Goal: Contribute content

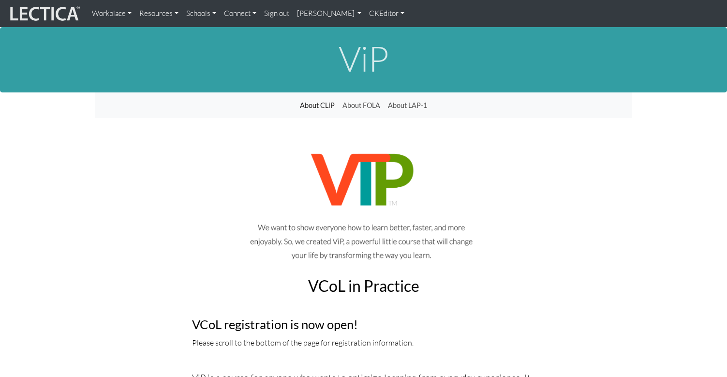
click at [365, 15] on link "CKEditor" at bounding box center [386, 13] width 43 height 19
click at [373, 30] on link "Edit" at bounding box center [382, 35] width 19 height 13
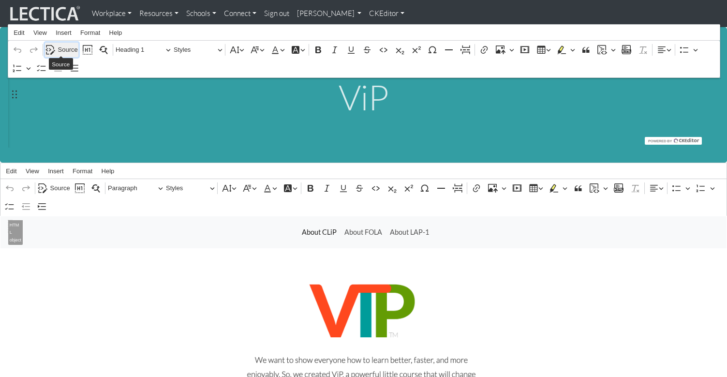
click at [66, 46] on span "Source" at bounding box center [68, 50] width 20 height 12
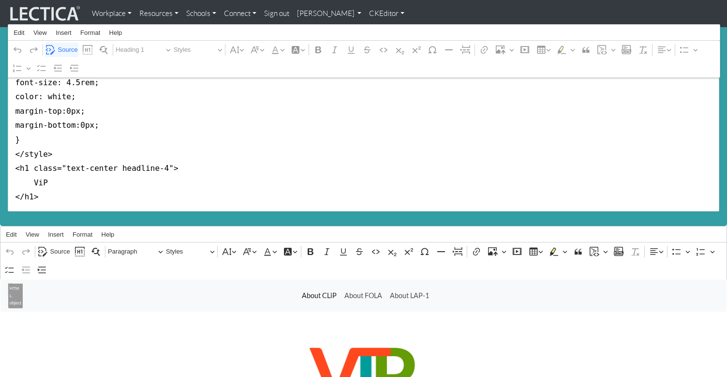
scroll to position [126, 0]
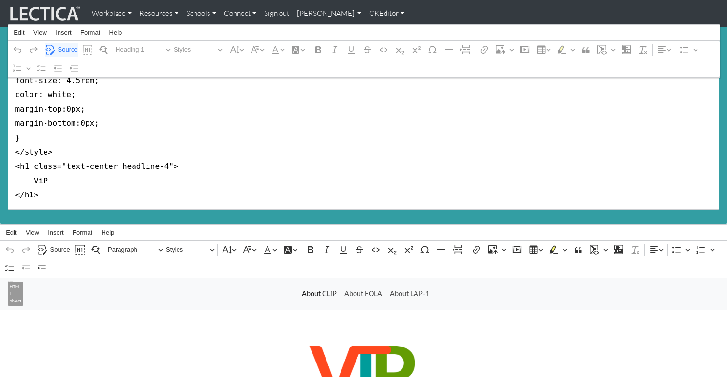
click at [365, 14] on link "CKEditor" at bounding box center [386, 13] width 43 height 19
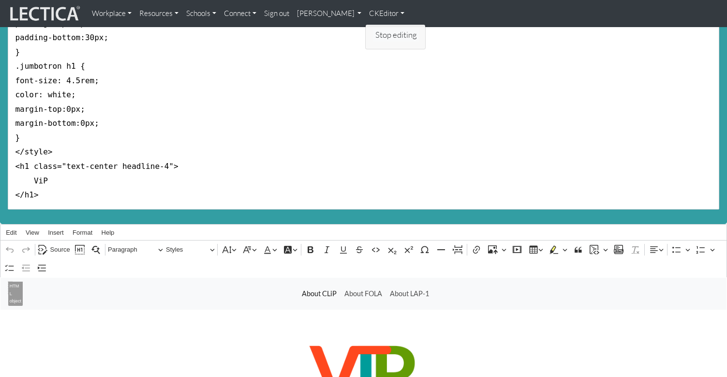
click at [373, 30] on link "Stop editing" at bounding box center [396, 35] width 46 height 13
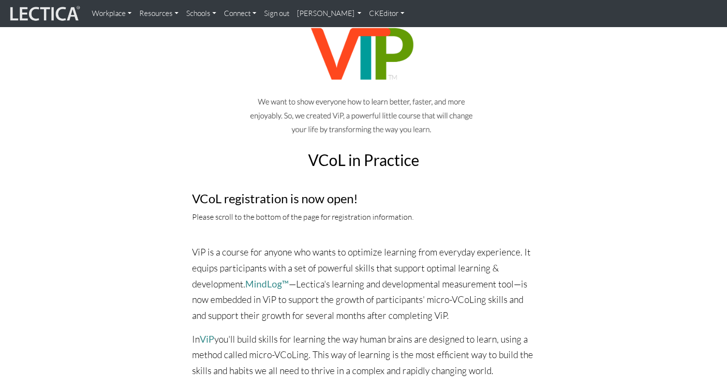
scroll to position [0, 0]
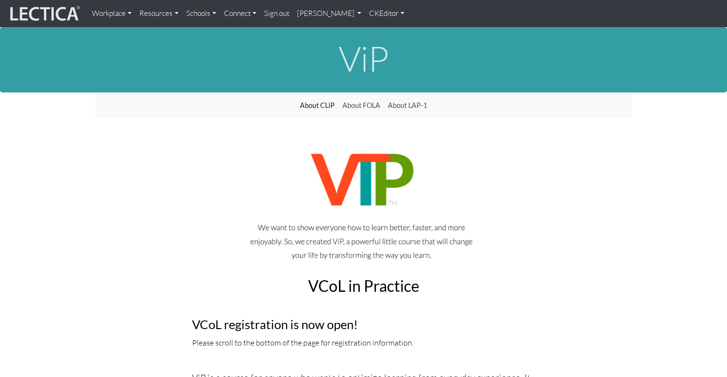
click at [365, 14] on link "CKEditor" at bounding box center [386, 13] width 43 height 19
click at [373, 29] on link "Edit" at bounding box center [382, 35] width 19 height 13
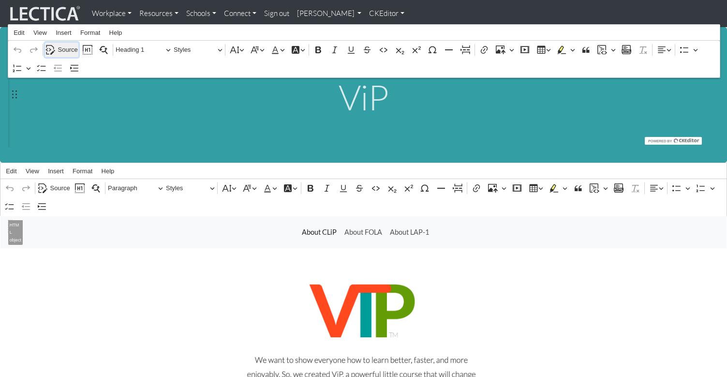
click at [61, 46] on span "Source" at bounding box center [68, 50] width 20 height 12
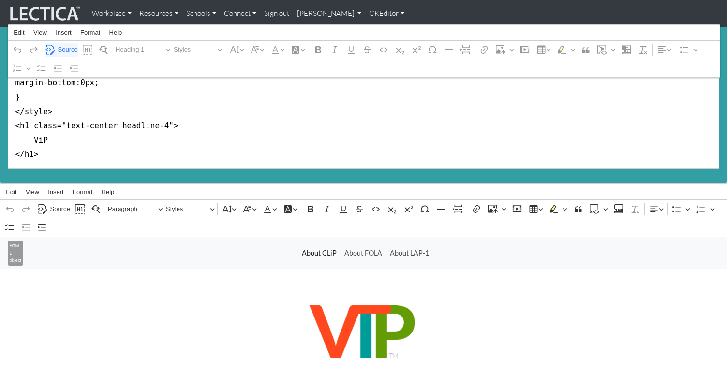
scroll to position [174, 0]
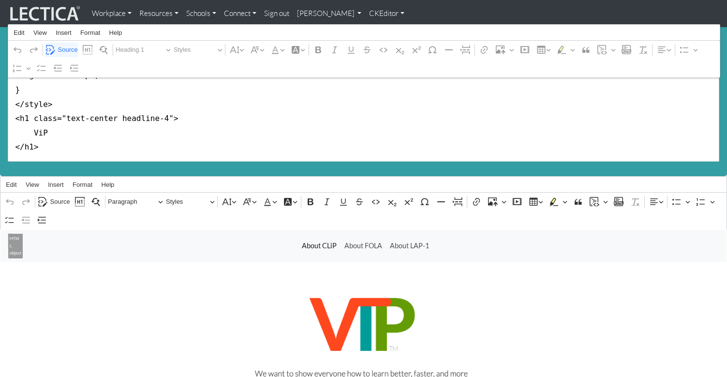
drag, startPoint x: 13, startPoint y: 88, endPoint x: 22, endPoint y: 149, distance: 62.1
click at [20, 150] on div "ViP Rich Text Editor Edit View Insert Format Help Undo Redo Source Show blocks …" at bounding box center [363, 14] width 727 height 323
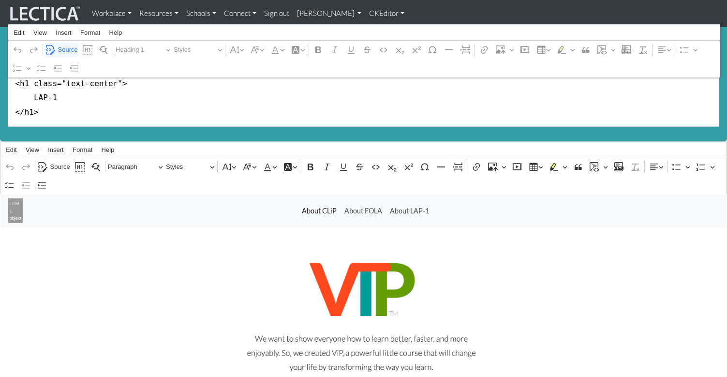
scroll to position [0, 0]
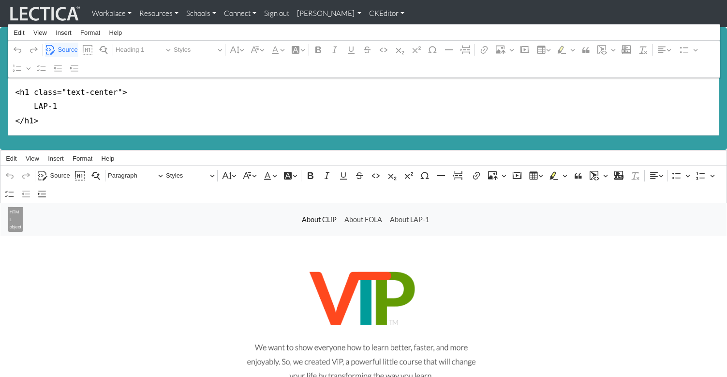
drag, startPoint x: 32, startPoint y: 103, endPoint x: 54, endPoint y: 102, distance: 21.8
click at [54, 102] on textarea "<h1 class="text-center"> LAP-1 </h1>" at bounding box center [364, 106] width 712 height 58
type textarea "<h1 class="text-center"> ViP </h1>"
click at [119, 222] on div "About CLiP About FOLA About LAP-1" at bounding box center [365, 219] width 707 height 18
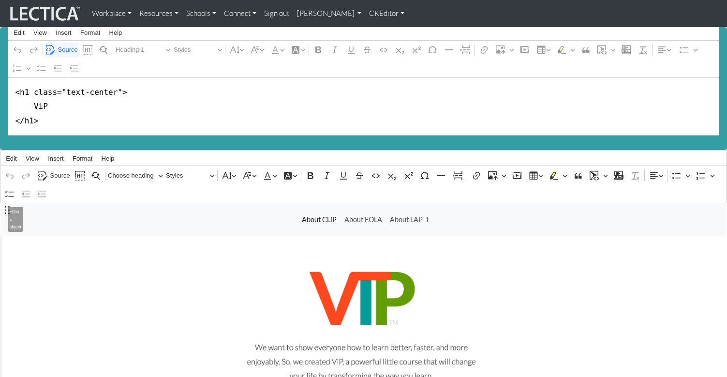
click at [365, 15] on link "CKEditor" at bounding box center [386, 13] width 43 height 19
click at [373, 29] on link "Stop editing" at bounding box center [396, 35] width 46 height 13
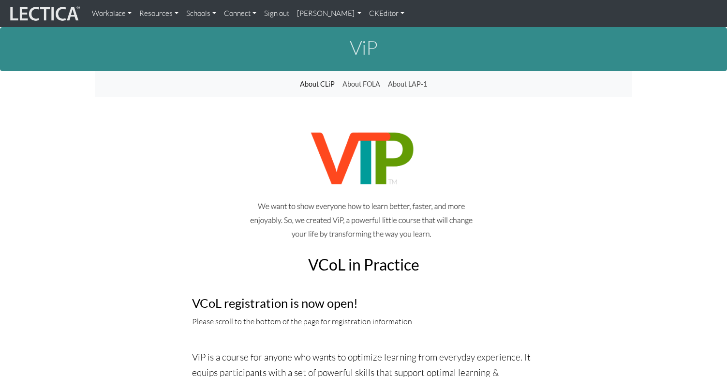
click at [365, 14] on link "CKEditor" at bounding box center [386, 13] width 43 height 19
click at [373, 31] on link "Edit" at bounding box center [382, 35] width 19 height 13
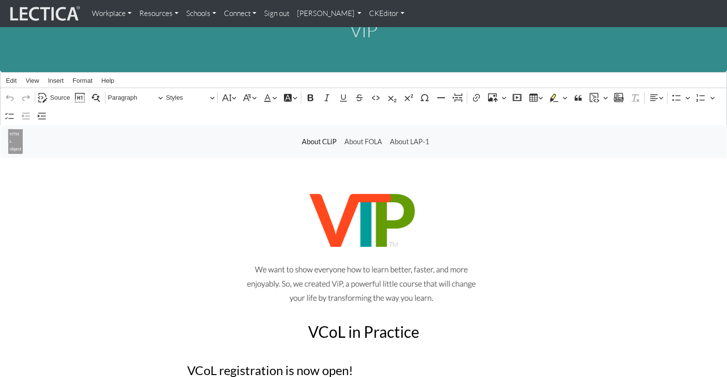
scroll to position [74, 0]
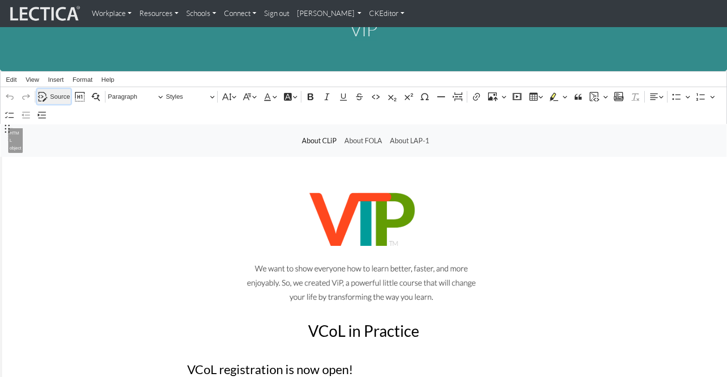
click at [56, 91] on span "Source" at bounding box center [60, 97] width 20 height 12
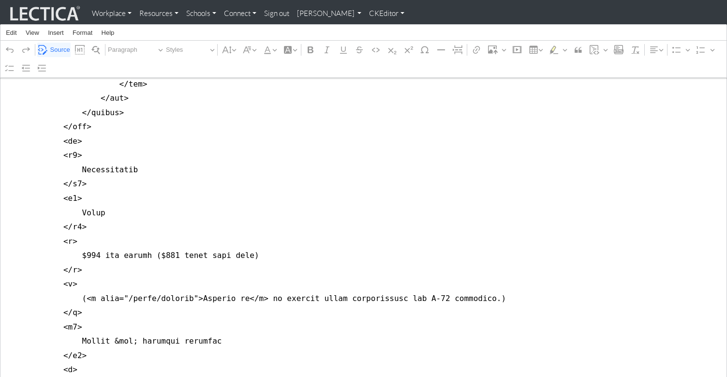
scroll to position [6337, 0]
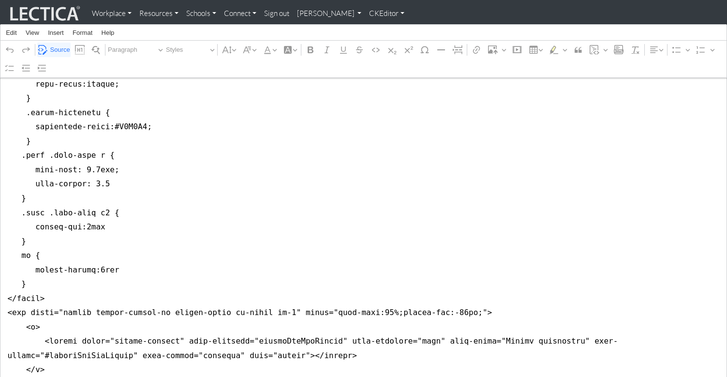
scroll to position [988, 0]
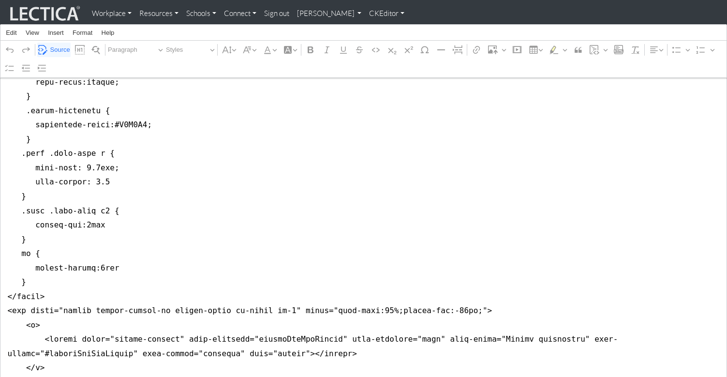
drag, startPoint x: 7, startPoint y: 126, endPoint x: 5, endPoint y: 230, distance: 104.5
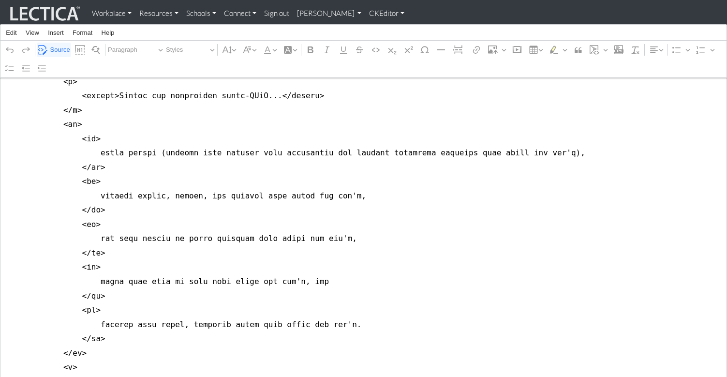
scroll to position [0, 0]
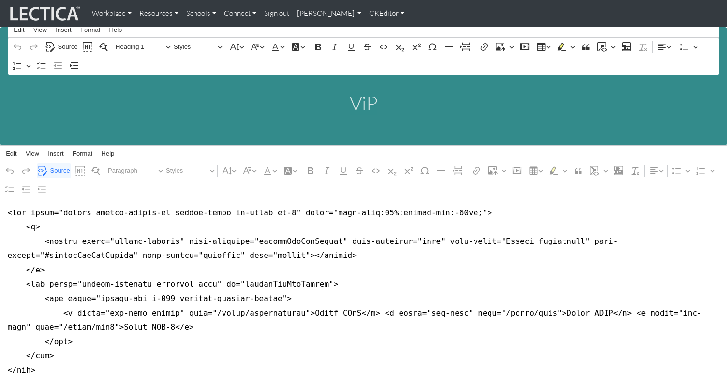
type textarea "<nav class="navbar navbar-expand-lg navbar-light bg-light mb-5" style="font-siz…"
click at [365, 11] on link "CKEditor" at bounding box center [386, 13] width 43 height 19
click at [373, 29] on link "Stop editing" at bounding box center [396, 35] width 46 height 13
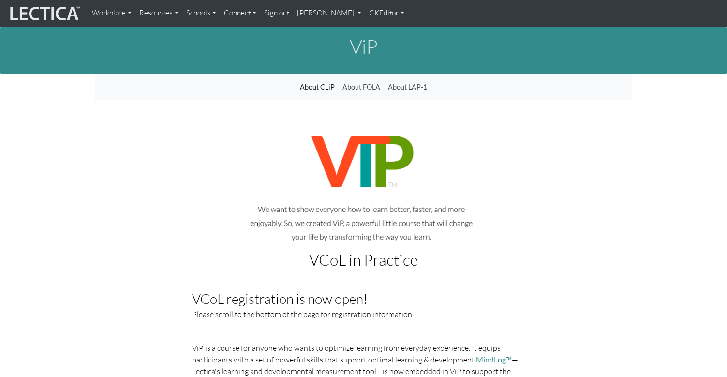
click at [365, 14] on link "CKEditor" at bounding box center [386, 13] width 43 height 19
click at [373, 30] on link "Edit" at bounding box center [382, 33] width 19 height 11
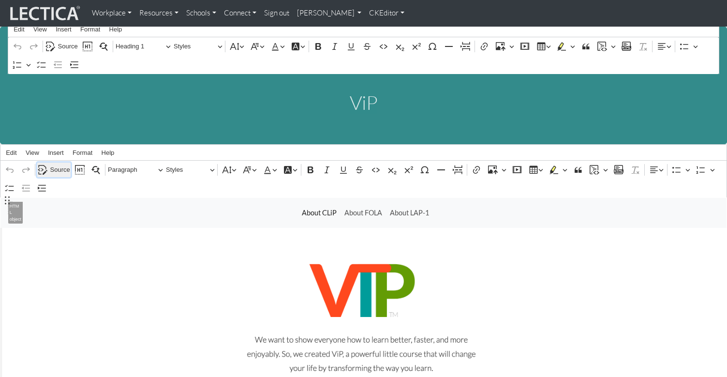
click at [59, 164] on span "Source" at bounding box center [60, 170] width 20 height 12
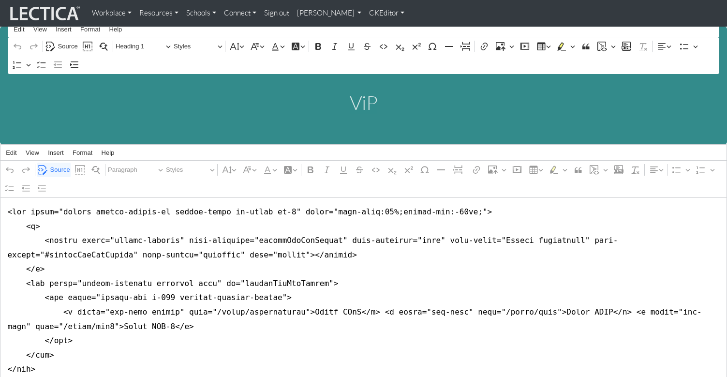
click at [365, 12] on link "CKEditor" at bounding box center [386, 13] width 43 height 19
click at [373, 32] on link "Stop editing" at bounding box center [393, 33] width 40 height 11
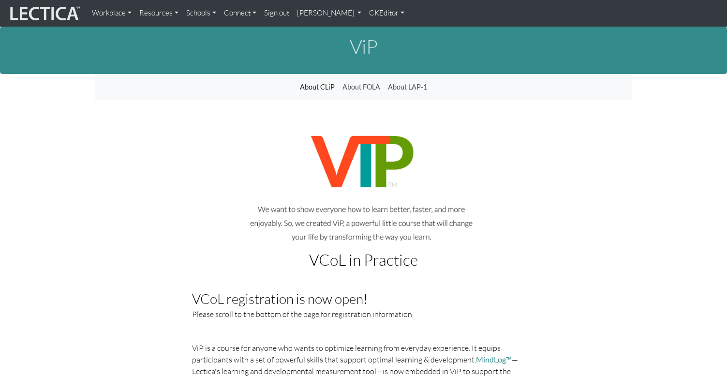
click at [365, 11] on link "CKEditor" at bounding box center [386, 13] width 43 height 19
click at [373, 32] on link "Edit" at bounding box center [382, 33] width 19 height 11
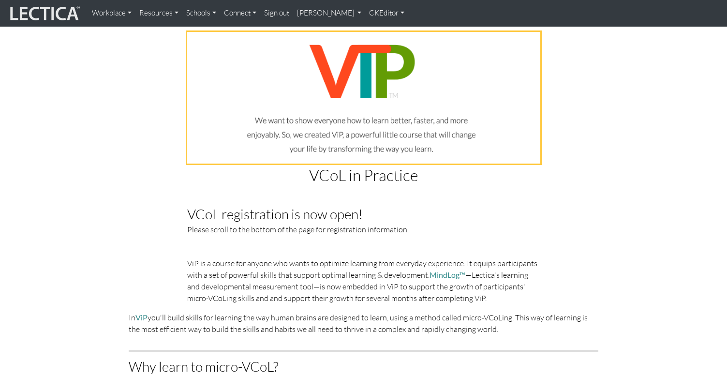
scroll to position [226, 0]
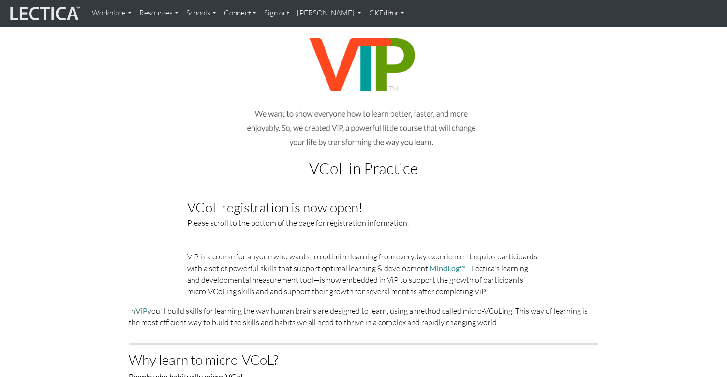
click at [427, 163] on h2 "VCoL in Practice" at bounding box center [363, 168] width 353 height 17
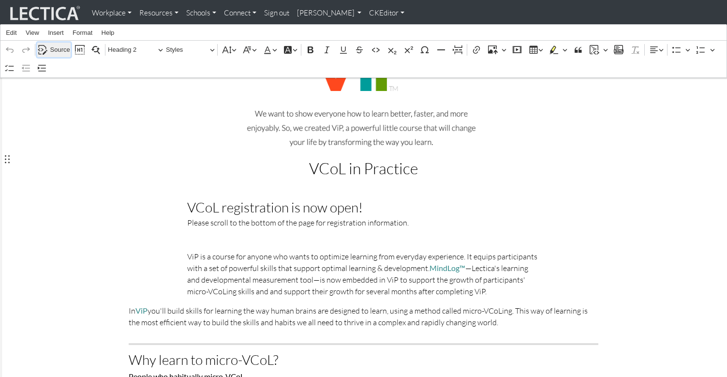
click at [56, 49] on span "Source" at bounding box center [60, 50] width 20 height 12
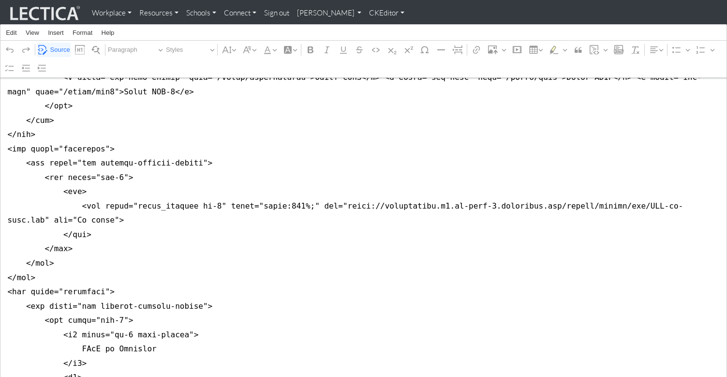
scroll to position [238, 0]
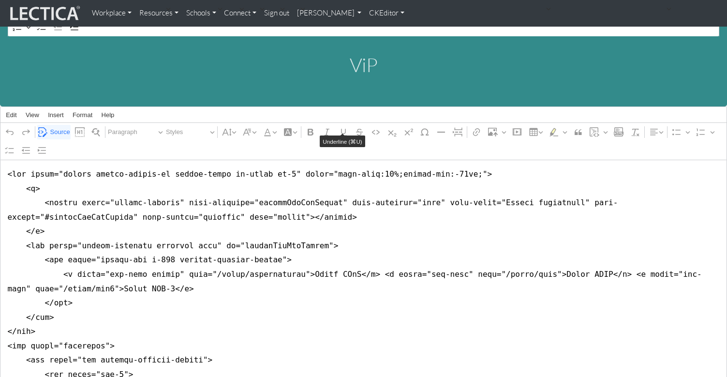
scroll to position [0, 0]
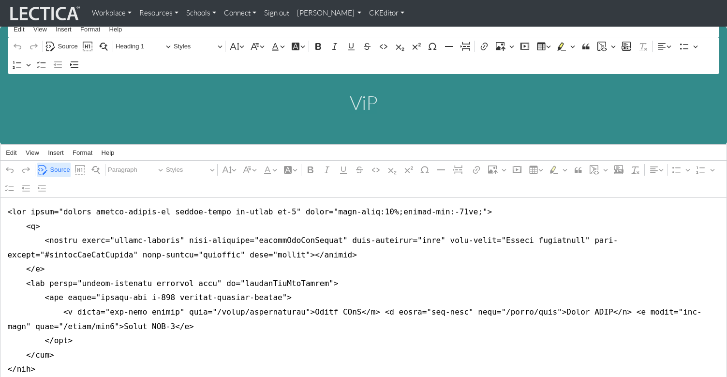
type textarea "<nav class="navbar navbar-expand-lg navbar-light bg-light mb-5" style="font-siz…"
click at [54, 164] on span "Source" at bounding box center [60, 170] width 20 height 12
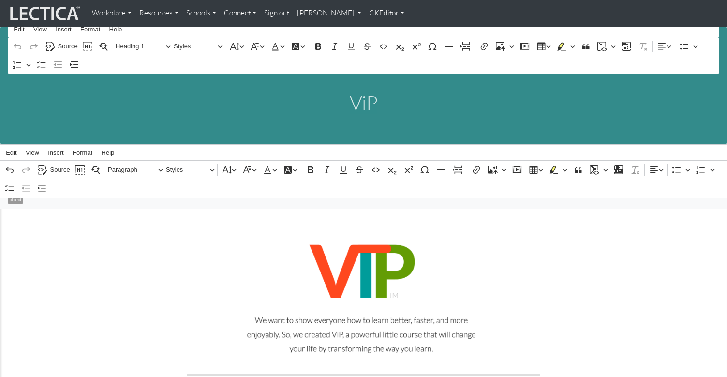
click at [365, 12] on link "CKEditor" at bounding box center [386, 13] width 43 height 19
click at [373, 32] on link "Stop editing" at bounding box center [393, 33] width 40 height 11
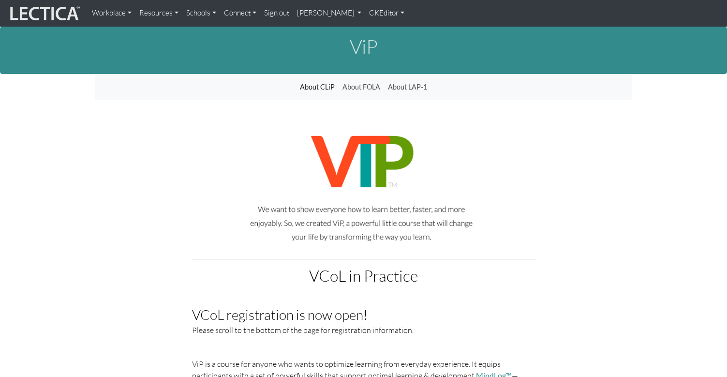
click at [365, 11] on link "CKEditor" at bounding box center [386, 13] width 43 height 19
click at [373, 29] on link "Edit" at bounding box center [382, 33] width 19 height 11
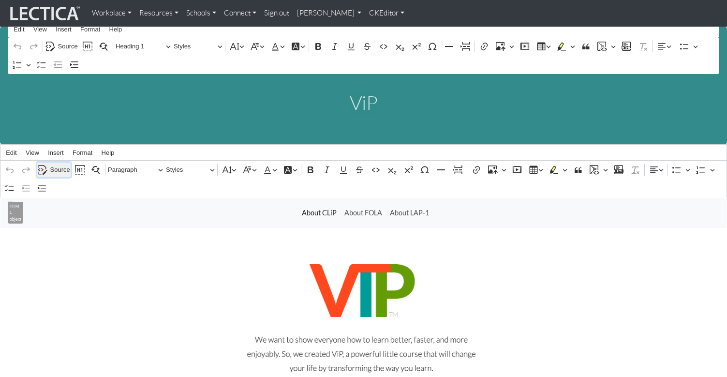
click at [58, 164] on span "Source" at bounding box center [60, 170] width 20 height 12
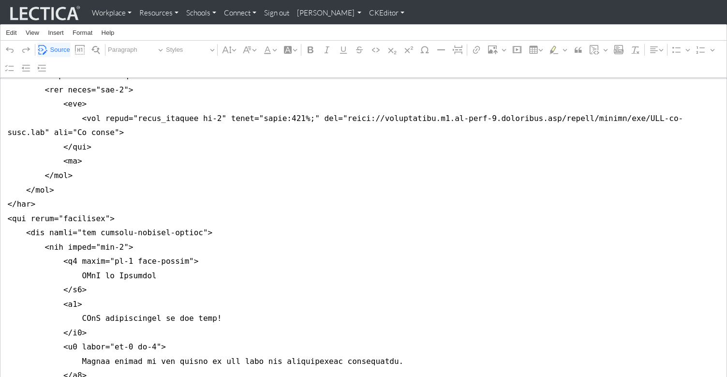
scroll to position [355, 0]
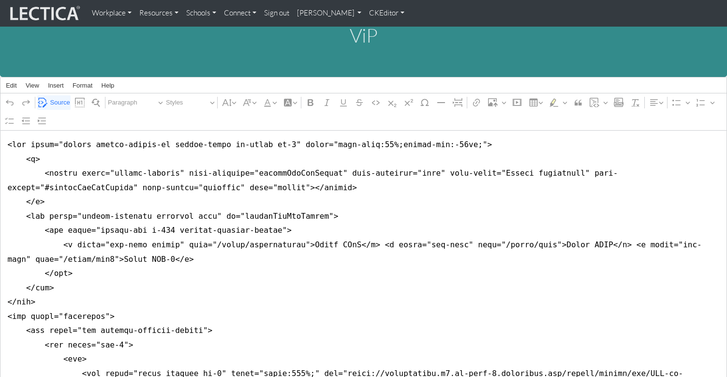
scroll to position [0, 0]
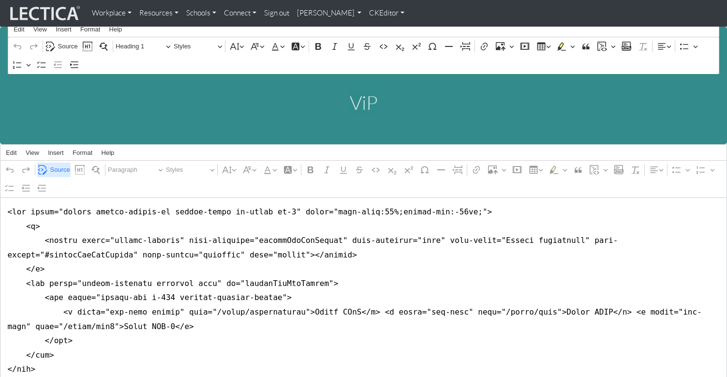
type textarea "<nav class="navbar navbar-expand-lg navbar-light bg-light mb-5" style="font-siz…"
click at [60, 164] on span "Source" at bounding box center [60, 170] width 20 height 12
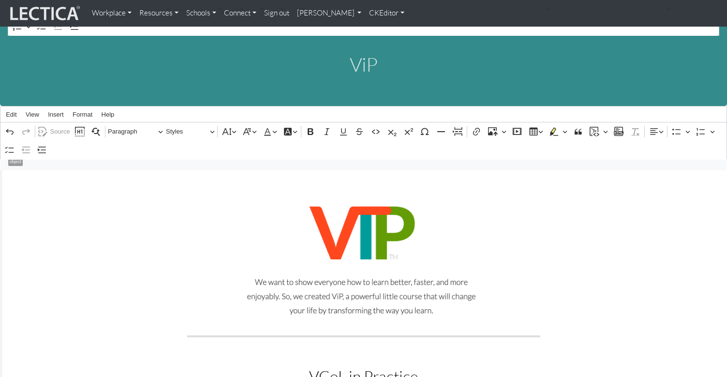
scroll to position [39, 0]
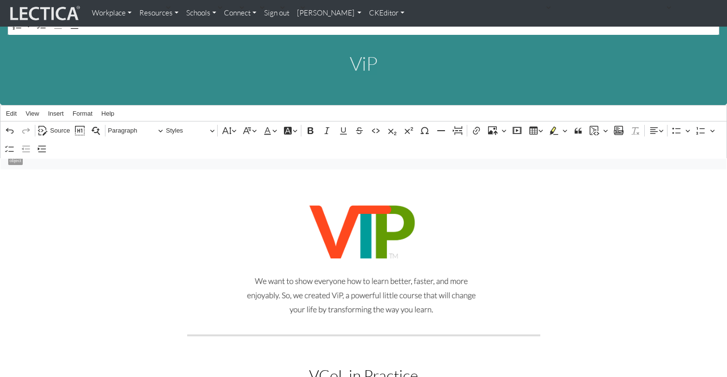
click at [365, 14] on link "CKEditor" at bounding box center [386, 13] width 43 height 19
click at [373, 30] on link "Stop editing" at bounding box center [393, 33] width 40 height 11
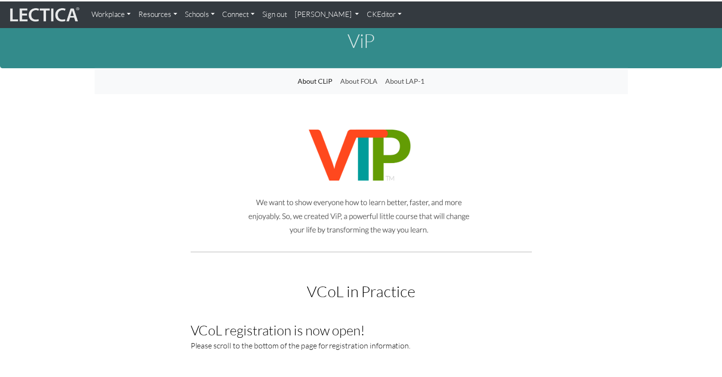
scroll to position [0, 0]
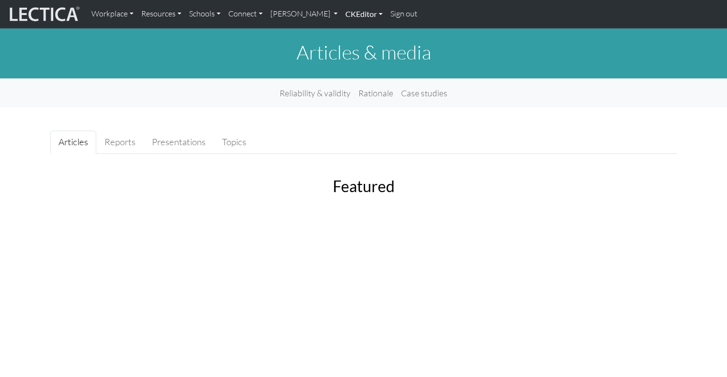
click at [341, 13] on link "CKEditor" at bounding box center [363, 14] width 45 height 20
click at [349, 31] on link "Edit" at bounding box center [358, 36] width 19 height 13
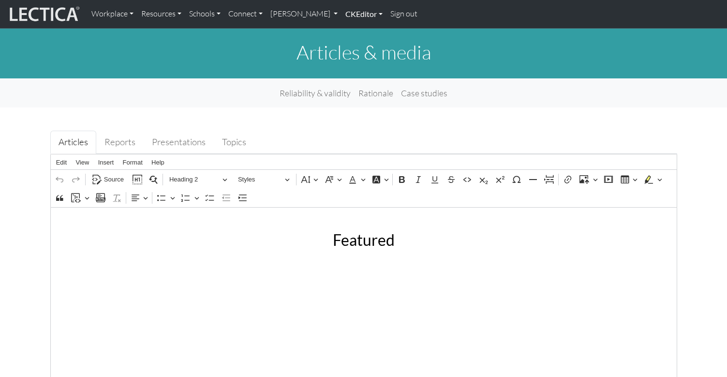
click at [341, 15] on link "CKEditor" at bounding box center [363, 14] width 45 height 20
click at [349, 33] on link "Edit" at bounding box center [358, 36] width 19 height 13
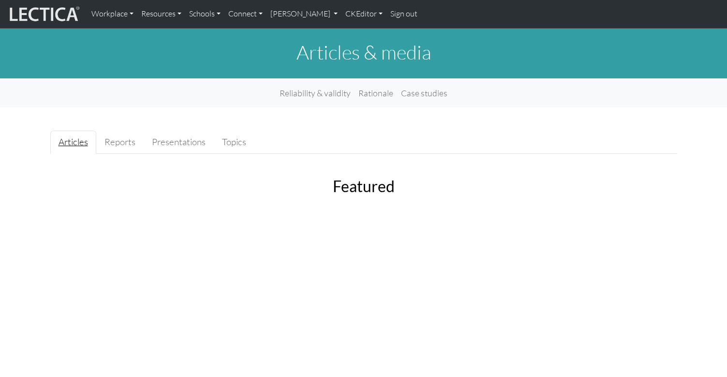
click at [67, 137] on link "Articles" at bounding box center [73, 142] width 46 height 23
click at [71, 136] on link "Articles" at bounding box center [73, 142] width 46 height 23
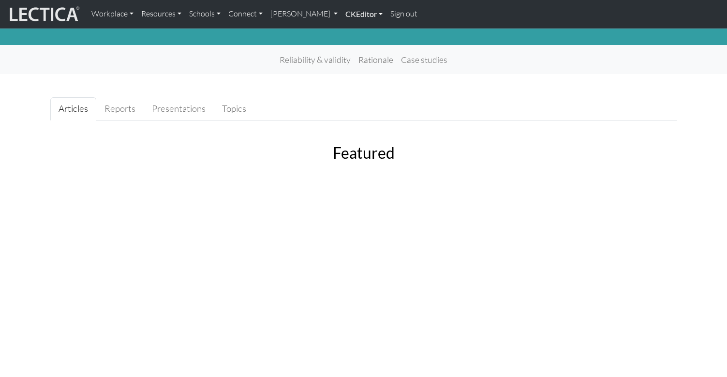
scroll to position [34, 0]
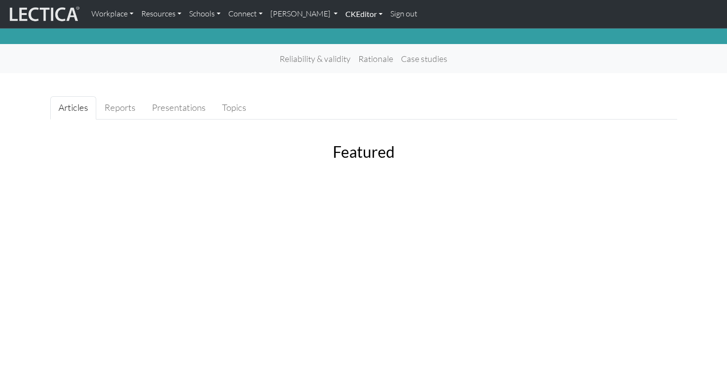
click at [341, 13] on link "CKEditor" at bounding box center [363, 14] width 45 height 20
click at [349, 33] on link "Edit" at bounding box center [358, 36] width 19 height 13
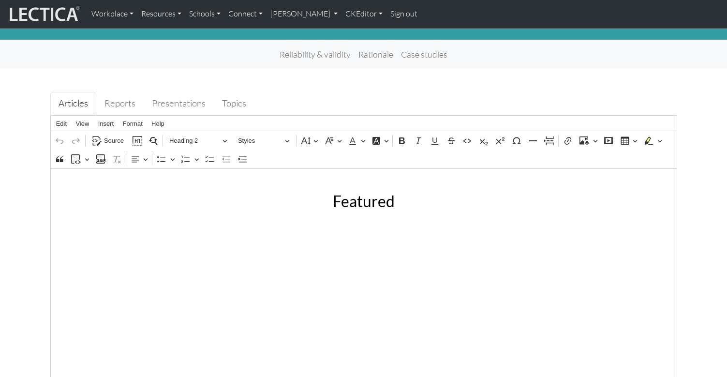
scroll to position [0, 0]
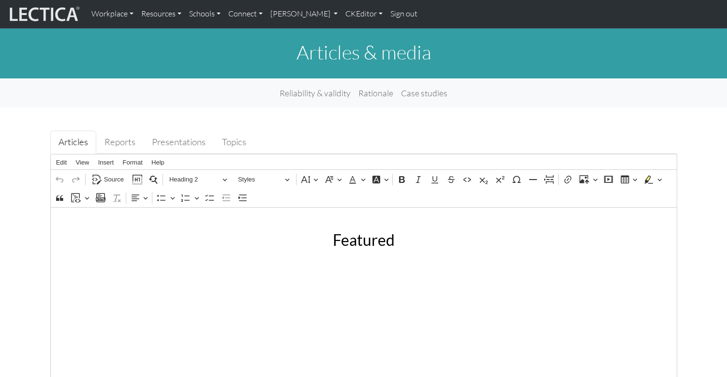
click at [291, 45] on h1 "Articles & media" at bounding box center [363, 52] width 627 height 23
click at [297, 51] on h1 "Articles & media" at bounding box center [363, 52] width 627 height 23
click at [341, 15] on link "CKEditor" at bounding box center [363, 14] width 45 height 20
click at [349, 31] on link "Edit" at bounding box center [358, 36] width 19 height 13
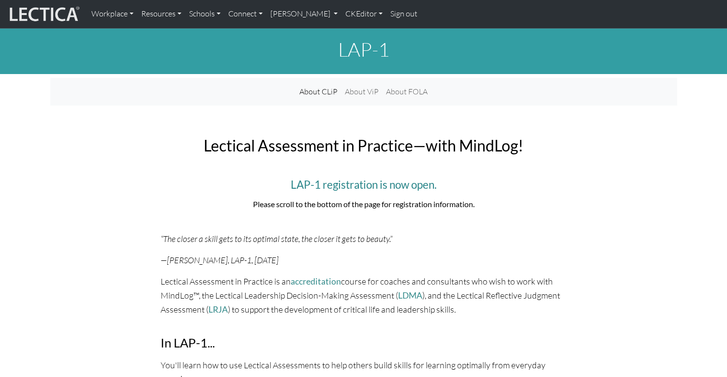
click at [314, 52] on h1 "LAP-1" at bounding box center [363, 49] width 627 height 23
click at [341, 14] on link "CKEditor" at bounding box center [363, 14] width 45 height 20
click at [349, 32] on link "Edit" at bounding box center [358, 36] width 19 height 13
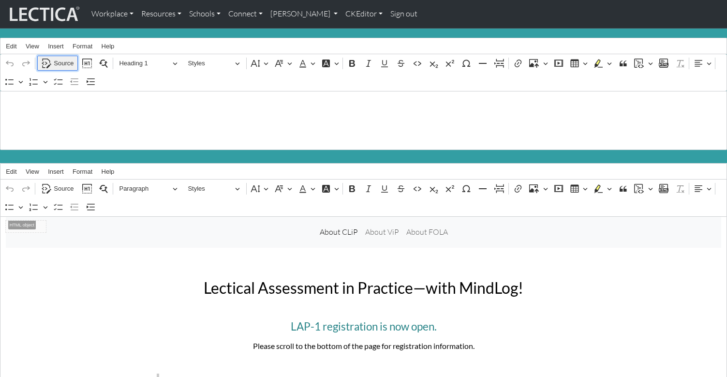
click at [61, 58] on span "Source" at bounding box center [64, 64] width 20 height 12
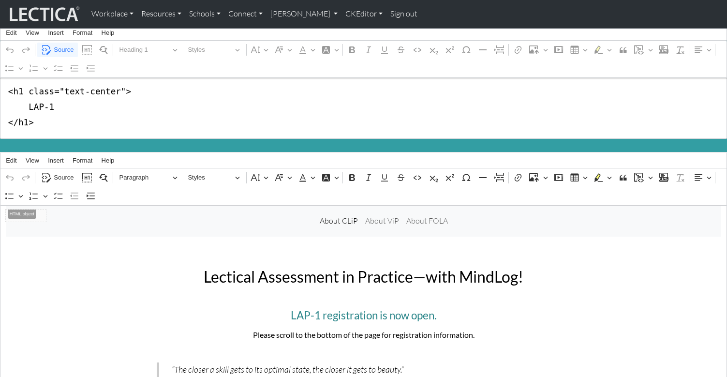
scroll to position [10, 0]
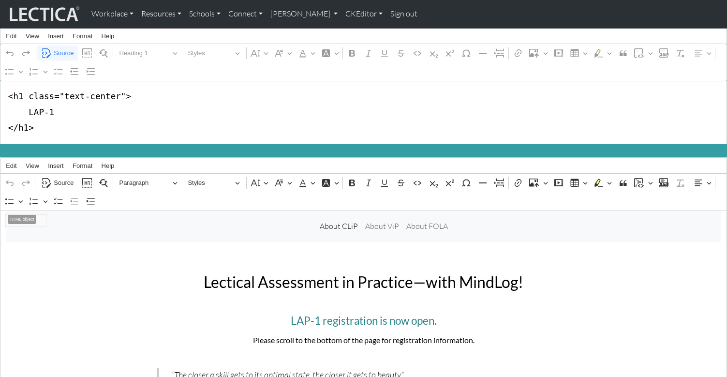
drag, startPoint x: 9, startPoint y: 90, endPoint x: 44, endPoint y: 137, distance: 58.4
click at [44, 137] on textarea "<h1 class="text-center"> LAP-1 </h1>" at bounding box center [363, 112] width 727 height 63
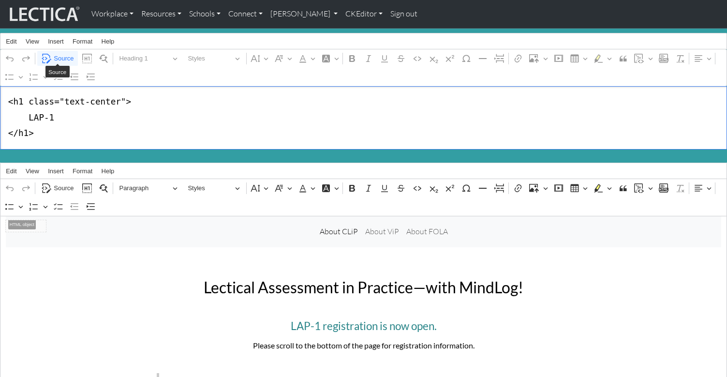
scroll to position [0, 0]
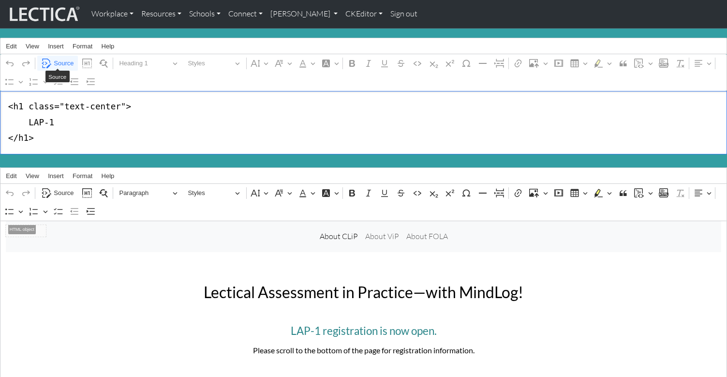
drag, startPoint x: 21, startPoint y: 104, endPoint x: 118, endPoint y: 104, distance: 96.7
click at [118, 104] on textarea "<h1 class="text-center"> LAP-1 </h1>" at bounding box center [363, 122] width 727 height 63
type textarea "<h1> LAP-1 </h1>"
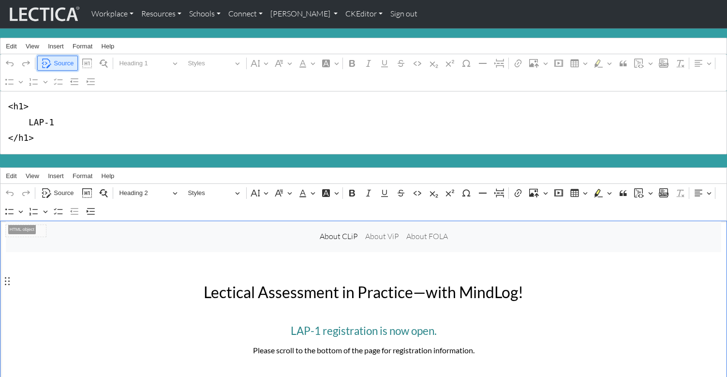
click at [60, 60] on span "Source" at bounding box center [64, 64] width 20 height 12
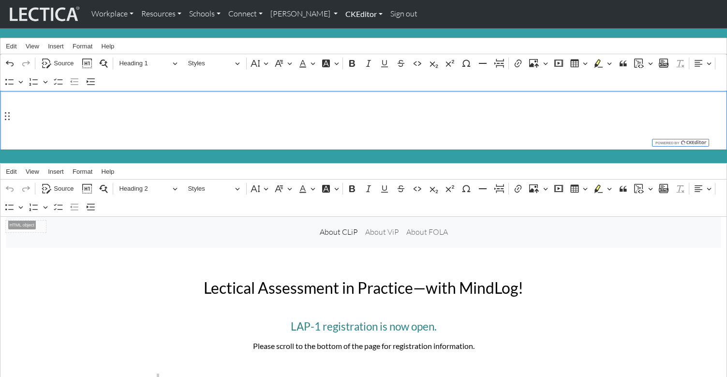
click at [341, 13] on link "CKEditor" at bounding box center [363, 14] width 45 height 20
click at [349, 32] on link "Edit" at bounding box center [358, 36] width 19 height 13
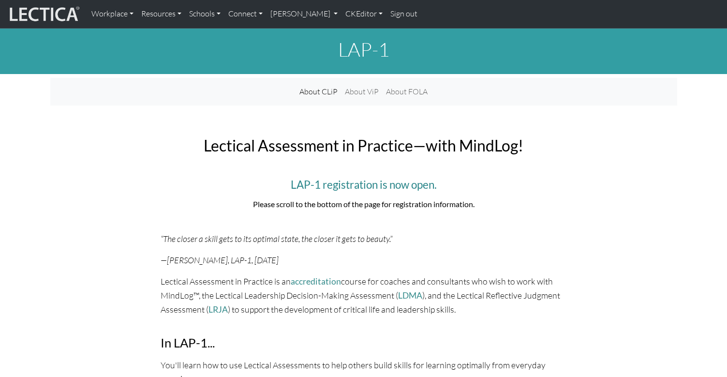
scroll to position [1, 0]
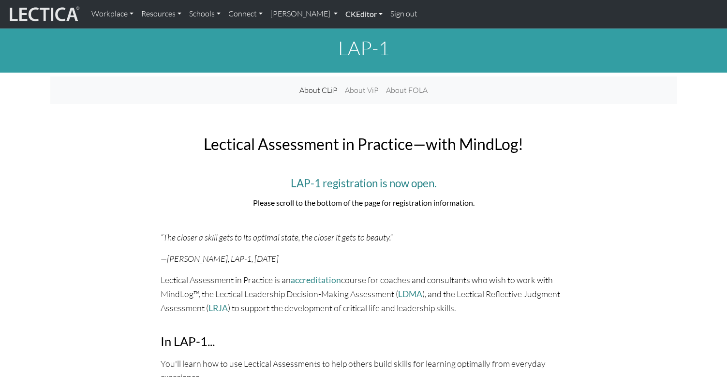
click at [341, 13] on link "CKEditor" at bounding box center [363, 14] width 45 height 20
click at [349, 30] on link "Edit" at bounding box center [358, 36] width 19 height 13
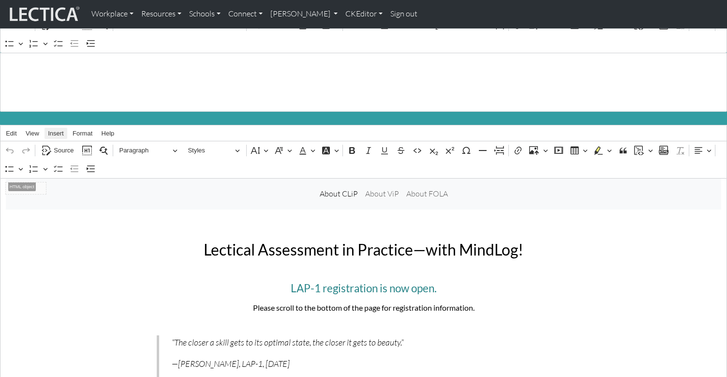
scroll to position [0, 0]
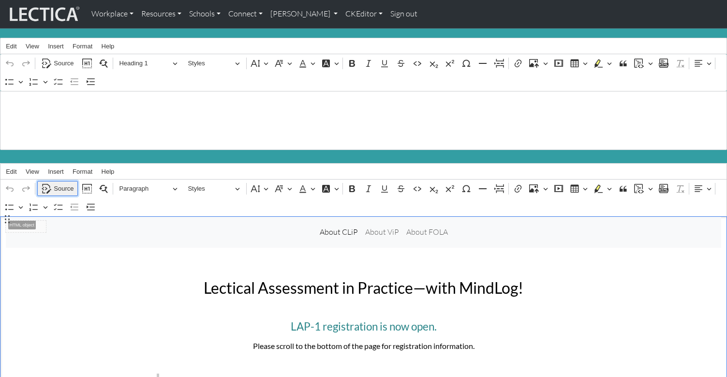
click at [64, 183] on span "Source" at bounding box center [64, 189] width 20 height 12
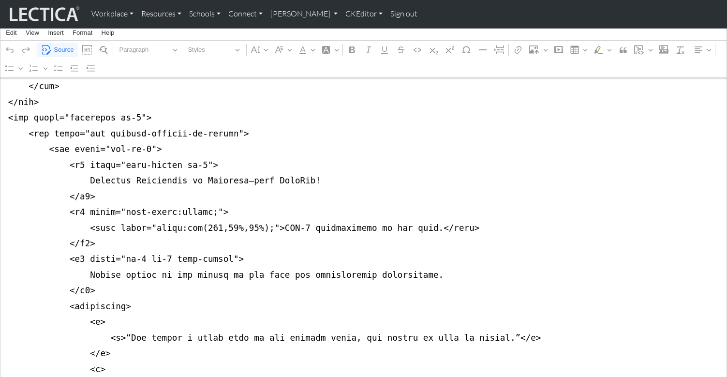
scroll to position [305, 0]
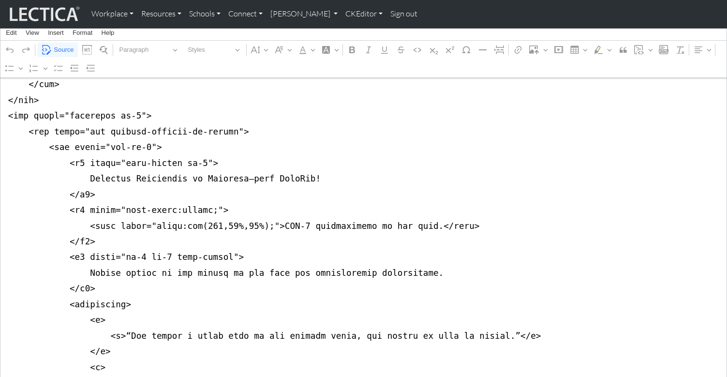
type textarea "<nav class="navbar navbar-expand-lg navbar-light bg-light mb-5" style="font-siz…"
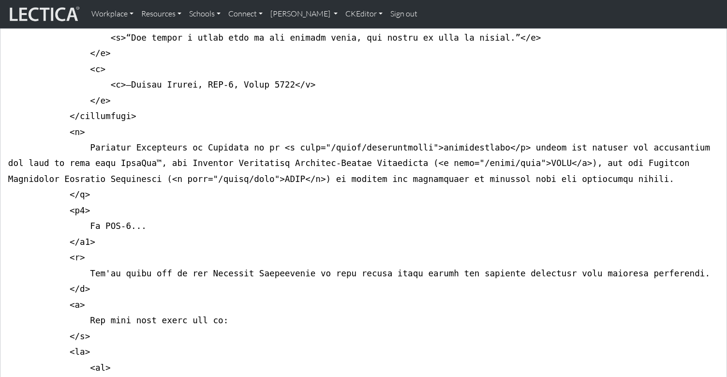
scroll to position [626, 0]
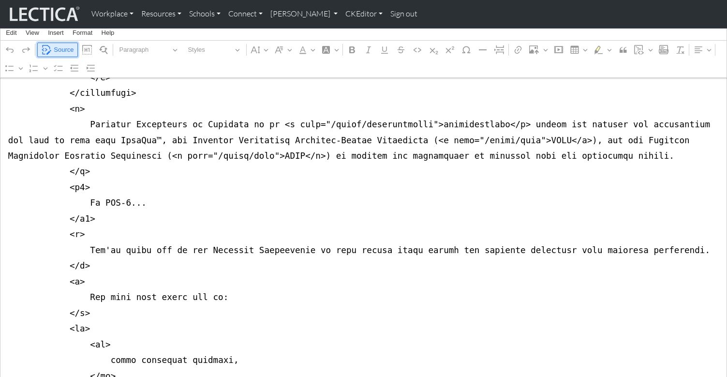
click at [59, 48] on span "Source" at bounding box center [64, 50] width 20 height 12
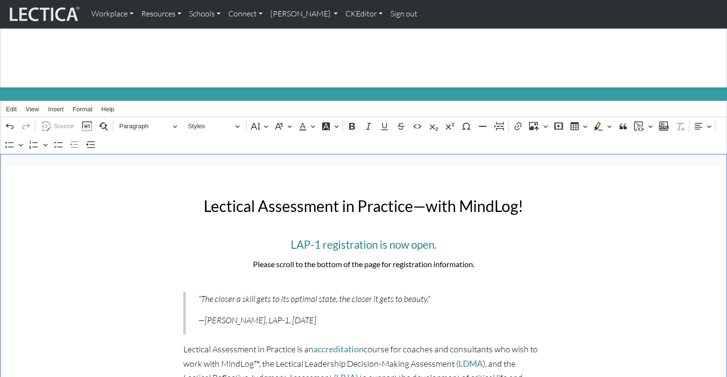
scroll to position [0, 0]
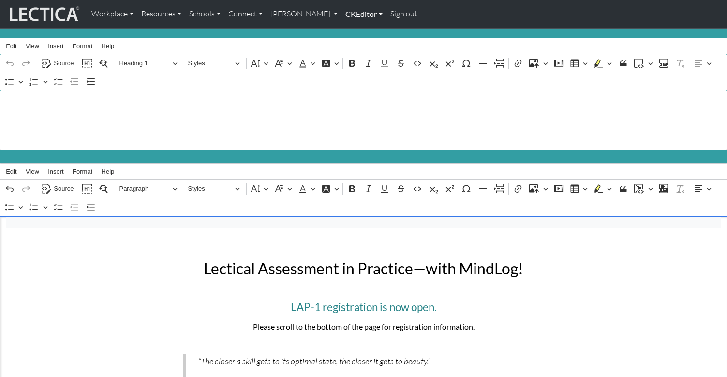
click at [349, 14] on link "CKEditor" at bounding box center [363, 14] width 45 height 20
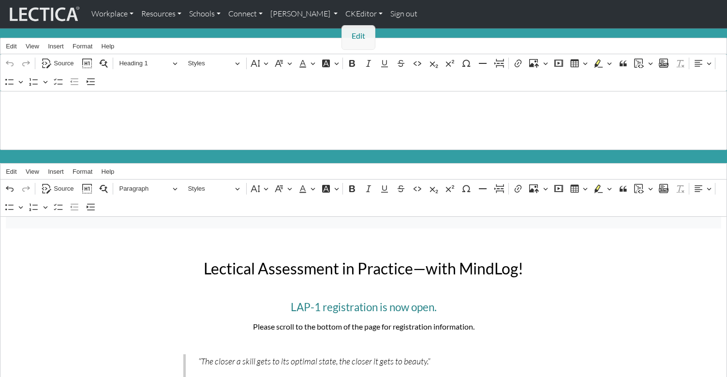
click at [349, 33] on link "Edit" at bounding box center [358, 36] width 19 height 13
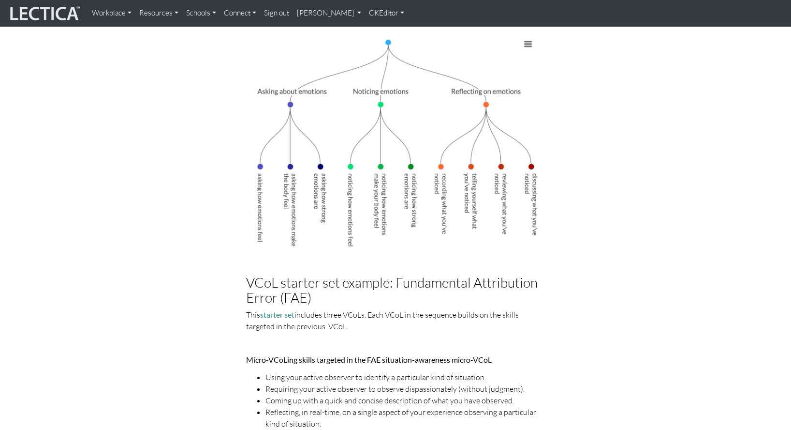
scroll to position [855, 0]
click at [472, 200] on img at bounding box center [395, 141] width 298 height 220
click at [365, 15] on link "CKEditor" at bounding box center [386, 13] width 43 height 19
click at [373, 30] on link "Edit" at bounding box center [382, 33] width 19 height 11
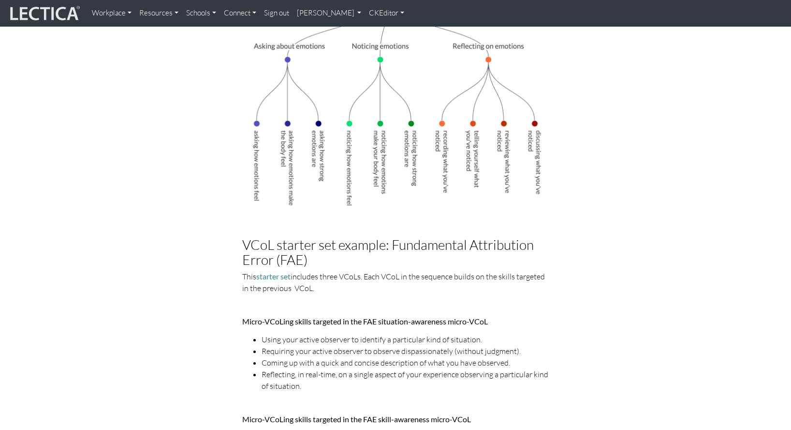
scroll to position [971, 0]
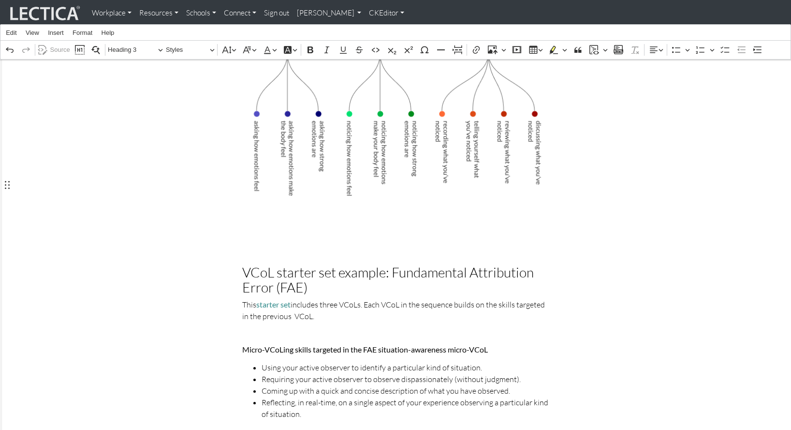
click at [251, 227] on h3 "Rich Text Editor. Editing area: main. Press ⌥0 for help." at bounding box center [395, 234] width 307 height 15
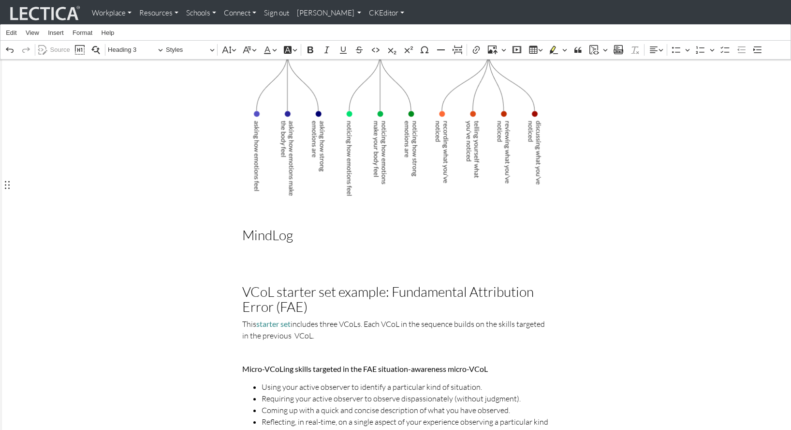
click at [291, 227] on h3 "MindLog" at bounding box center [395, 234] width 307 height 15
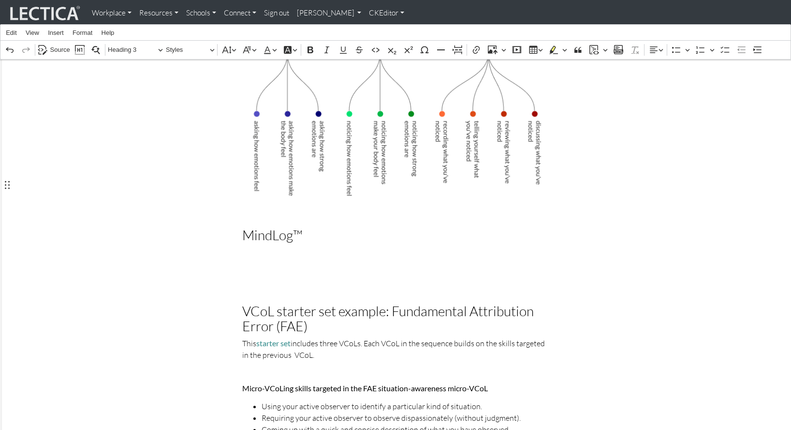
click at [313, 227] on h3 "MindLog™" at bounding box center [395, 234] width 307 height 15
click at [275, 246] on p "Rich Text Editor. Editing area: main. Press ⌥0 for help." at bounding box center [395, 252] width 307 height 12
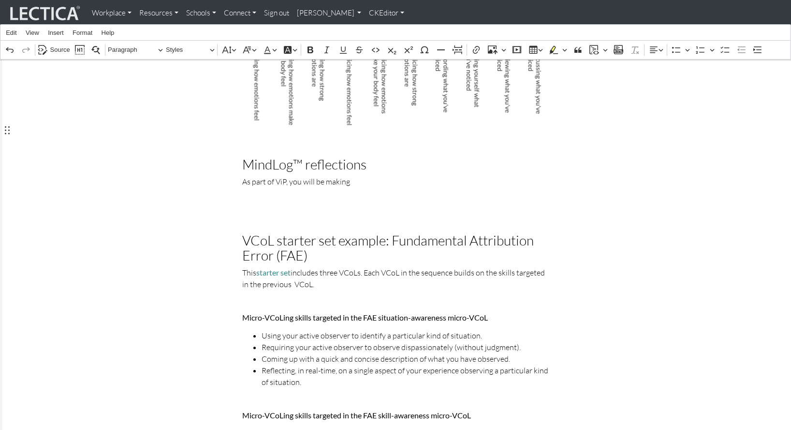
scroll to position [0, 0]
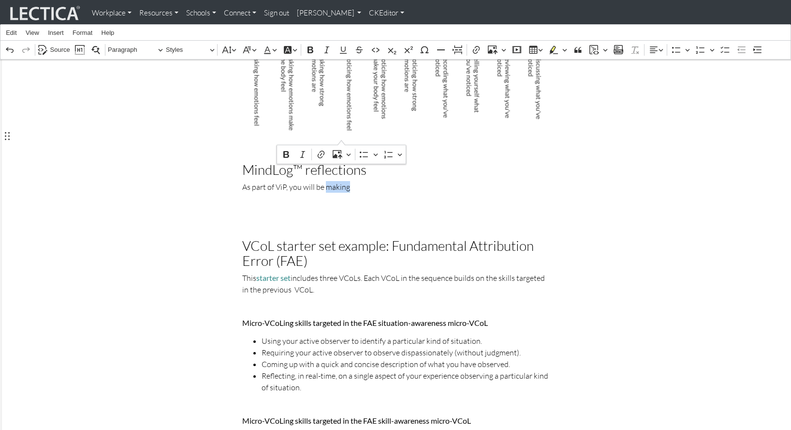
drag, startPoint x: 321, startPoint y: 136, endPoint x: 341, endPoint y: 137, distance: 20.3
click at [341, 181] on p "As part of ViP, you will be making" at bounding box center [395, 187] width 307 height 12
click at [343, 181] on p "As part of ViP, you will be writing 6 reflections" at bounding box center [395, 187] width 307 height 12
drag, startPoint x: 379, startPoint y: 137, endPoint x: 384, endPoint y: 137, distance: 4.9
click at [384, 181] on p "As part of ViP, you will be writing 20- minute 6 reflections" at bounding box center [395, 187] width 307 height 12
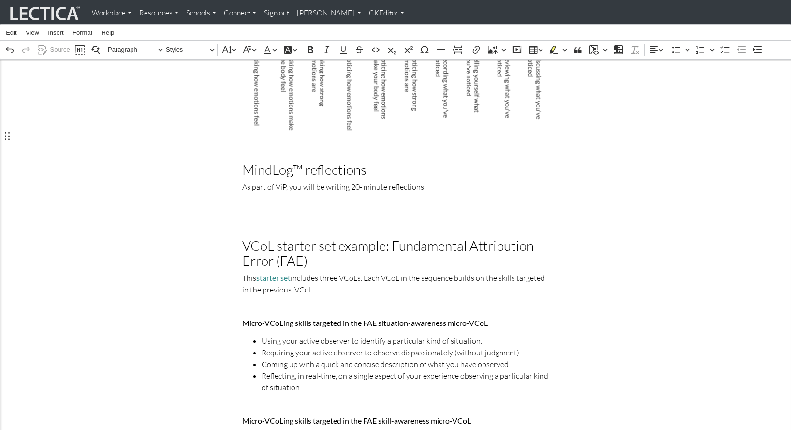
click at [427, 181] on p "As part of ViP, you will be writing 20- minute reflections" at bounding box center [395, 187] width 307 height 12
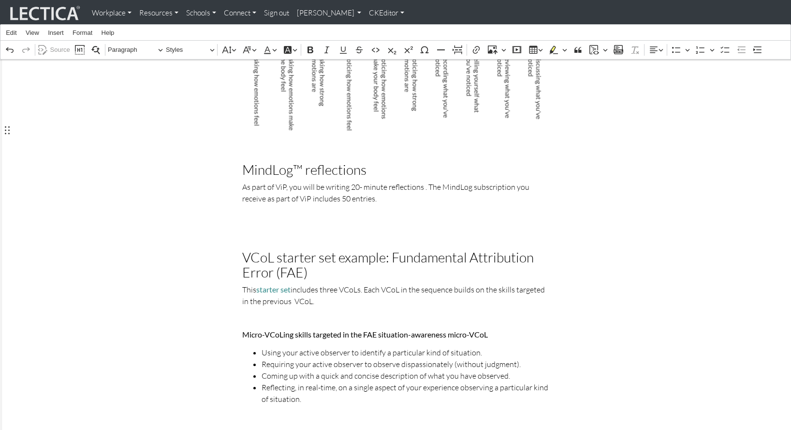
scroll to position [5, 0]
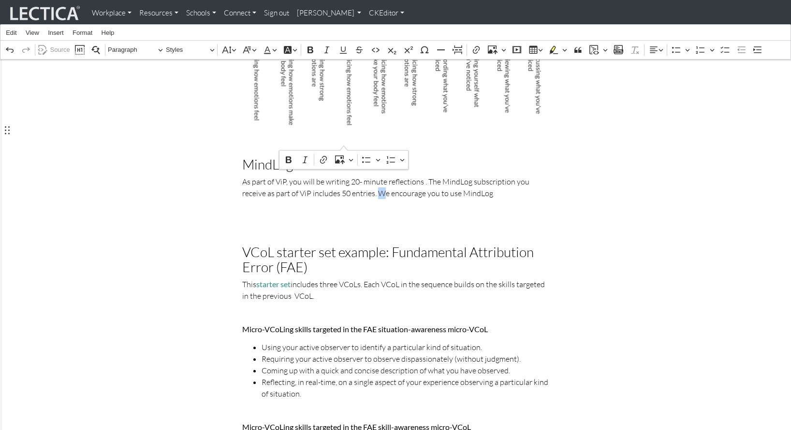
click at [341, 176] on p "As part of ViP, you will be writing 20- minute reflections . The MindLog subscr…" at bounding box center [395, 187] width 307 height 23
click at [446, 176] on p "As part of ViP, you will be writing 20- minute reflections . The MindLog subscr…" at bounding box center [395, 187] width 307 height 23
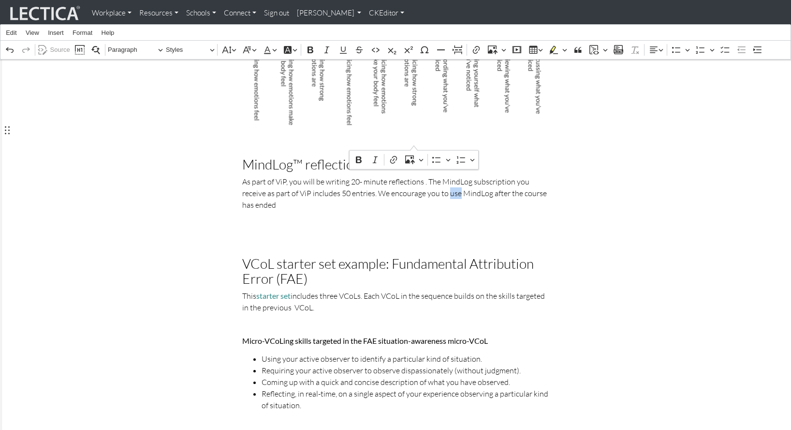
drag, startPoint x: 404, startPoint y: 144, endPoint x: 414, endPoint y: 143, distance: 10.2
click at [414, 176] on p "As part of ViP, you will be writing 20- minute reflections . The MindLog subscr…" at bounding box center [395, 193] width 307 height 35
click at [267, 176] on p "As part of ViP, you will be writing 20- minute reflections . The MindLog subscr…" at bounding box center [395, 193] width 307 height 35
click at [355, 176] on p "As part of ViP, you will be writing 20- minute reflections . The MindLog subscr…" at bounding box center [395, 193] width 307 height 35
click at [286, 176] on p "As part of ViP, you will be writing 20-minute reflections . The MindLog subscri…" at bounding box center [395, 193] width 307 height 35
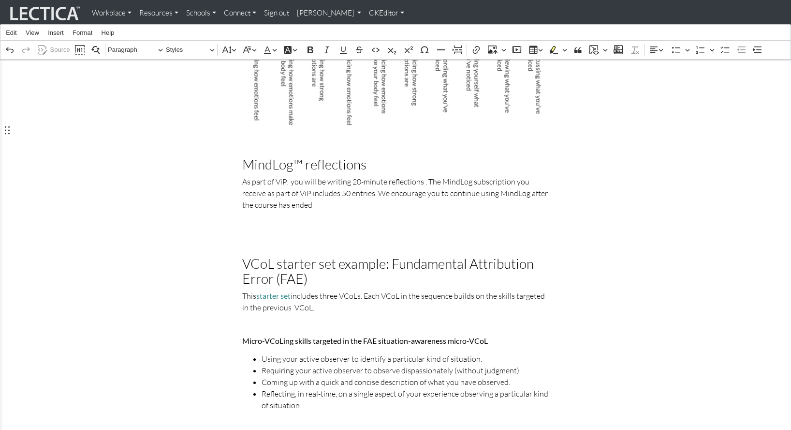
click at [343, 176] on p "As part of ViP, you will be writing 20-minute reflections . The MindLog subscri…" at bounding box center [395, 193] width 307 height 35
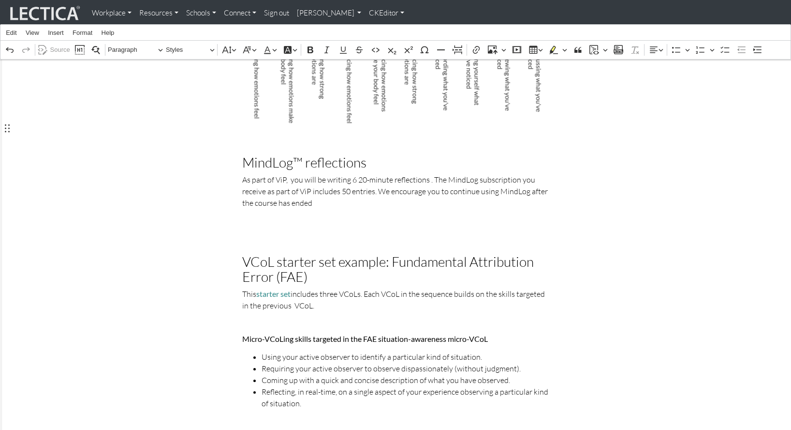
drag, startPoint x: 351, startPoint y: 128, endPoint x: 360, endPoint y: 128, distance: 9.7
click at [351, 174] on p "As part of ViP, you will be writing 6 20-minute reflections . The MindLog subsc…" at bounding box center [395, 191] width 307 height 35
click at [373, 172] on p "As part of ViP, you will be writing 6 15–20-minute reflections . The MindLog su…" at bounding box center [395, 189] width 307 height 35
click at [348, 172] on p "As part of ViP, you will be writing 6 15–20 minute reflections . The MindLog su…" at bounding box center [395, 189] width 307 height 35
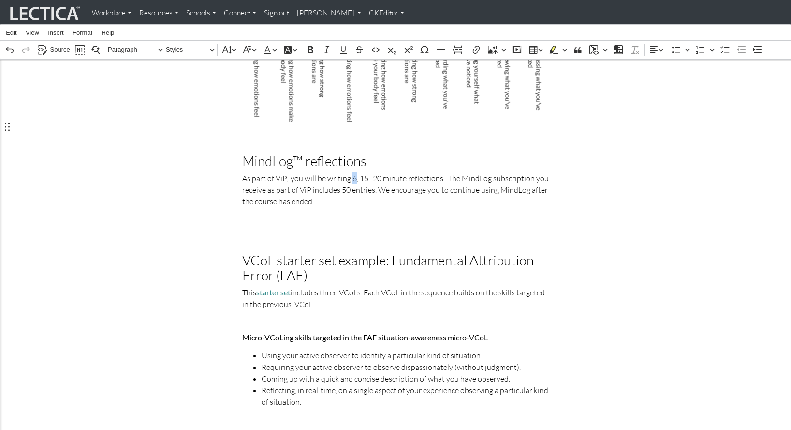
click at [348, 172] on p "As part of ViP, you will be writing 6, 15–20 minute reflections . The MindLog s…" at bounding box center [395, 189] width 307 height 35
click at [355, 172] on p "As part of ViP, you will be writing six, 15–20 minute reflections . The MindLog…" at bounding box center [395, 189] width 307 height 35
click at [432, 171] on p "As part of ViP, you will be writing six15–20 minute reflections . The MindLog s…" at bounding box center [395, 188] width 307 height 35
click at [532, 171] on p "As part of ViP, you will be writing six15–20 minute reflections. The MindLog su…" at bounding box center [395, 188] width 307 height 35
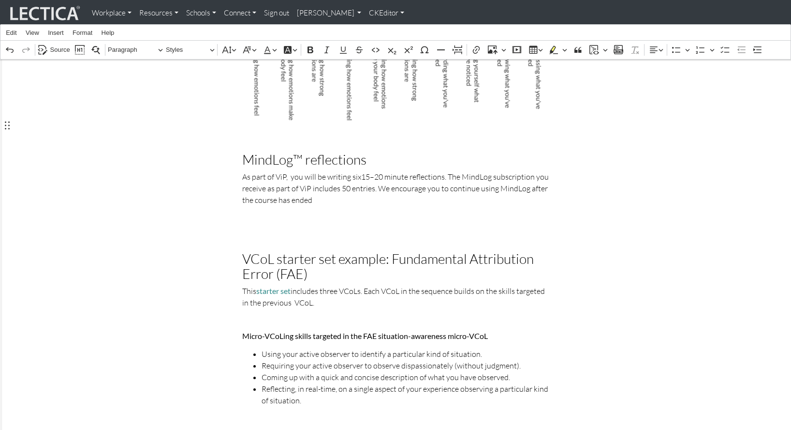
click at [263, 171] on p "As part of ViP, you will be writing six15–20 minute reflections. The MindLog su…" at bounding box center [395, 188] width 307 height 35
click at [314, 171] on p "As part of ViP, you will be writing six15–20 minute reflections. The MindLog su…" at bounding box center [395, 188] width 307 height 35
click at [512, 171] on p "As part of ViP, you will be writing six15–20 minute reflections. The MindLog su…" at bounding box center [395, 188] width 307 height 35
click at [375, 171] on p "As part of ViP, you will be writing six15–20 minute reflections. The MindLog su…" at bounding box center [395, 188] width 307 height 35
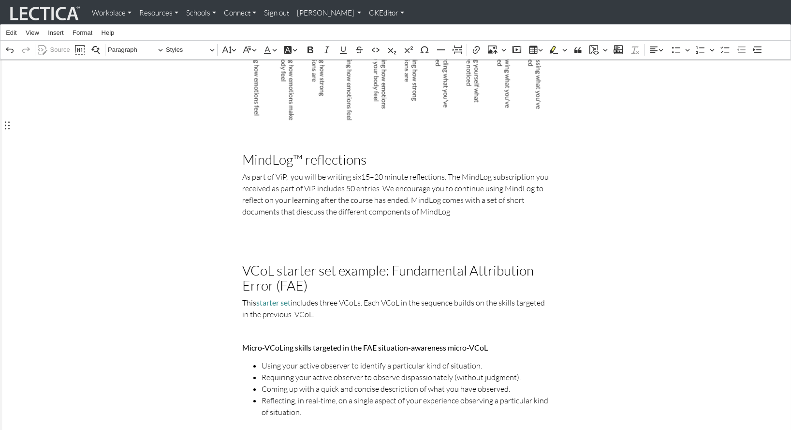
click at [252, 171] on p "As part of ViP, you will be writing six15–20 minute reflections. The MindLog su…" at bounding box center [395, 194] width 307 height 46
click at [381, 171] on p "As part of ViP, you will be writing six15–20 minute reflections. The MindLog su…" at bounding box center [395, 194] width 307 height 46
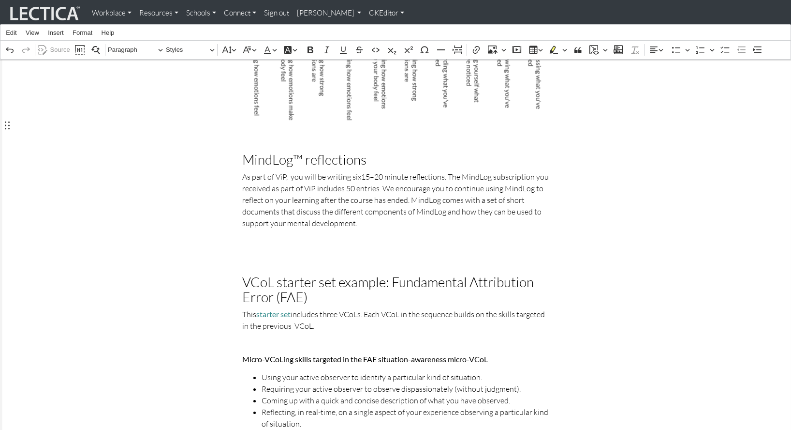
click at [325, 171] on p "As part of ViP, you will be writing six15–20 minute reflections. The MindLog su…" at bounding box center [395, 200] width 307 height 58
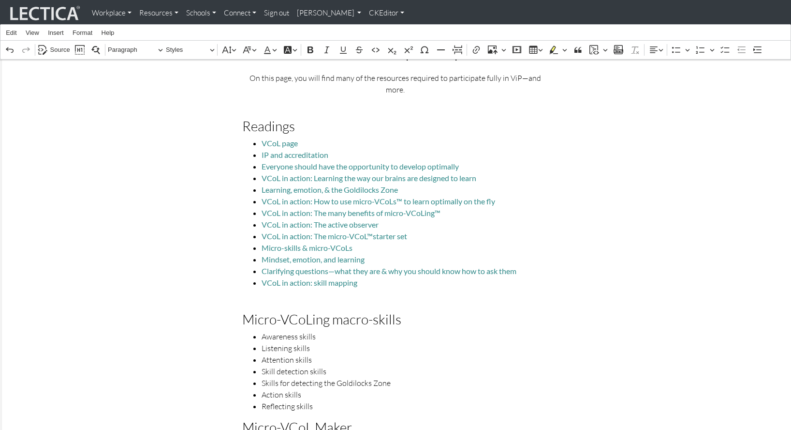
scroll to position [0, 0]
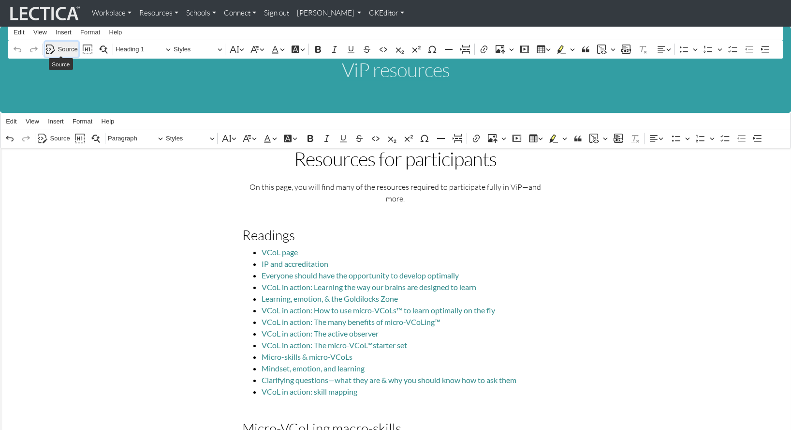
click at [65, 46] on span "Source" at bounding box center [68, 50] width 20 height 12
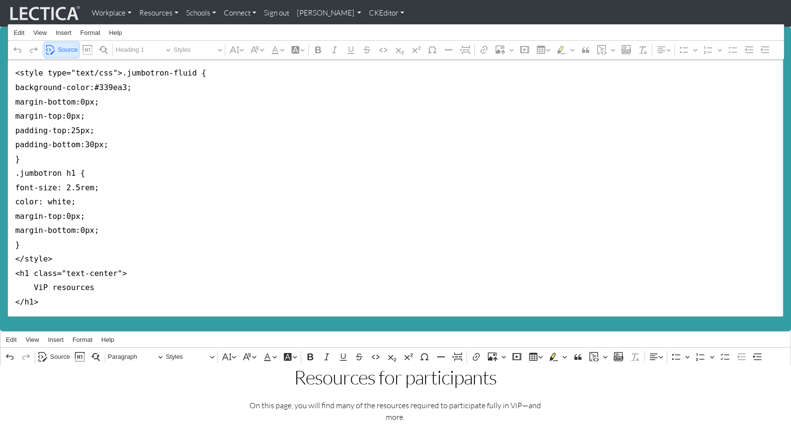
click at [65, 46] on span "Source" at bounding box center [68, 50] width 20 height 12
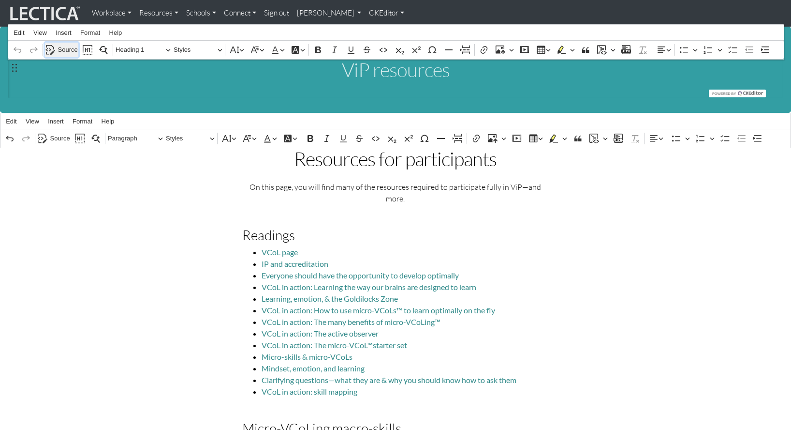
click at [65, 46] on span "Source" at bounding box center [68, 50] width 20 height 12
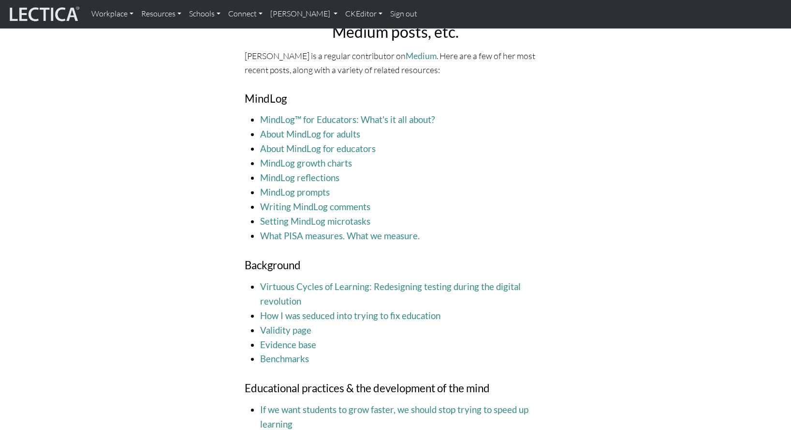
scroll to position [954, 0]
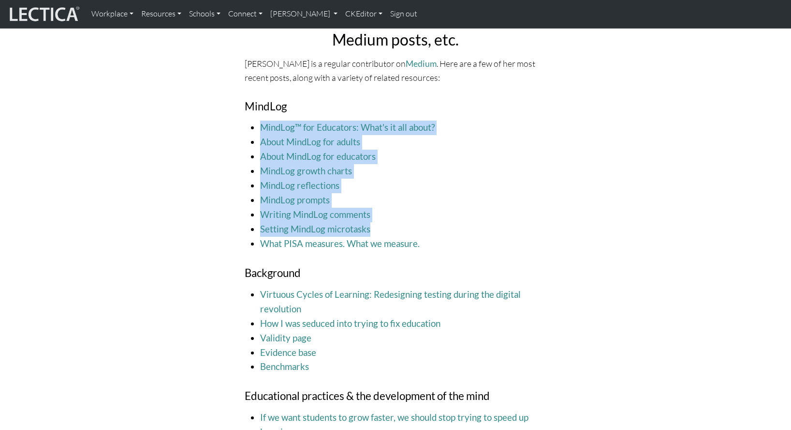
drag, startPoint x: 380, startPoint y: 196, endPoint x: 256, endPoint y: 97, distance: 158.3
click at [256, 120] on ul "MindLog™ for Educators: What's it all about? About MindLog for adults About Min…" at bounding box center [396, 185] width 302 height 130
copy ul "MindLog™ for Educators: What's it all about? About MindLog for adults About Min…"
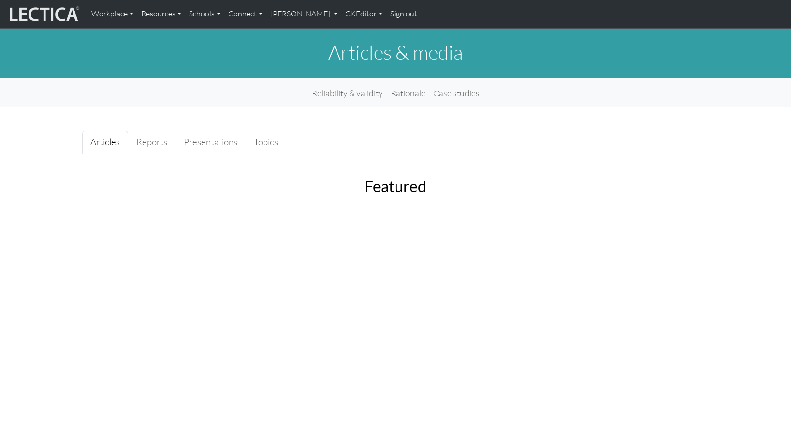
scroll to position [5, 0]
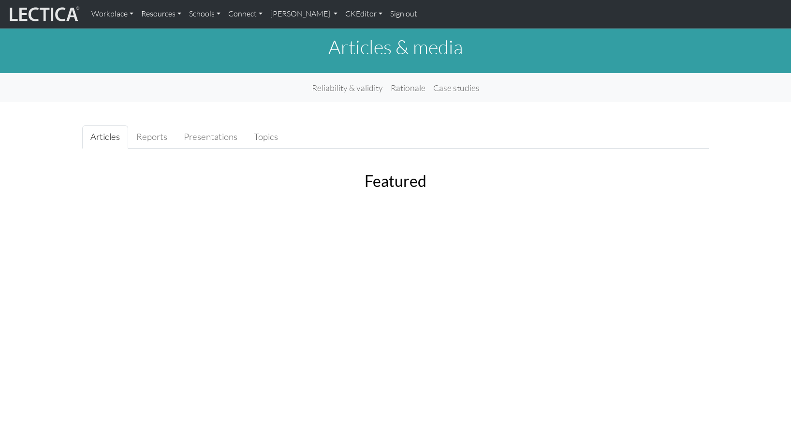
click at [290, 44] on h1 "Articles & media" at bounding box center [395, 46] width 627 height 23
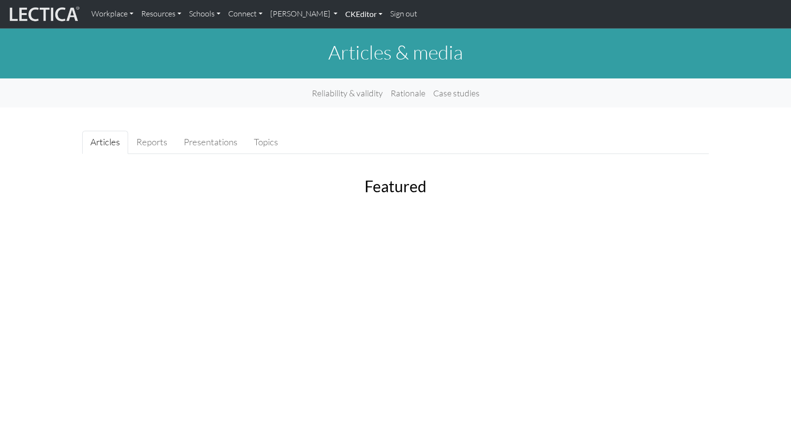
click at [341, 15] on link "CKEditor" at bounding box center [363, 14] width 45 height 20
click at [349, 33] on link "Edit" at bounding box center [358, 36] width 19 height 13
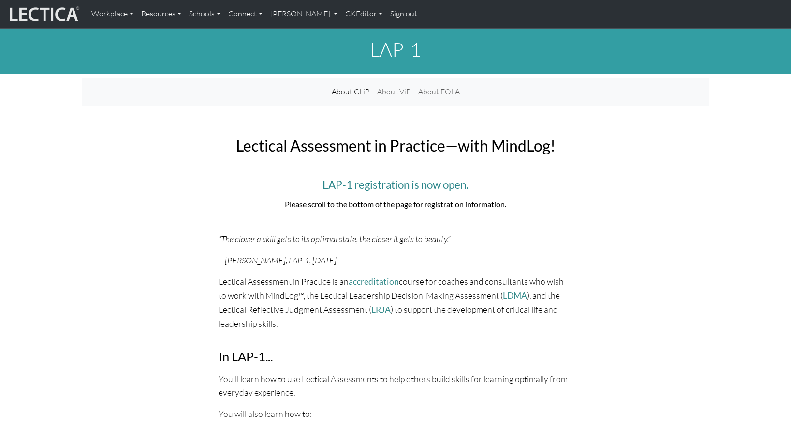
click at [283, 51] on h1 "LAP-1" at bounding box center [395, 49] width 627 height 23
click at [341, 15] on link "CKEditor" at bounding box center [363, 14] width 45 height 20
click at [349, 32] on link "Edit" at bounding box center [358, 36] width 19 height 13
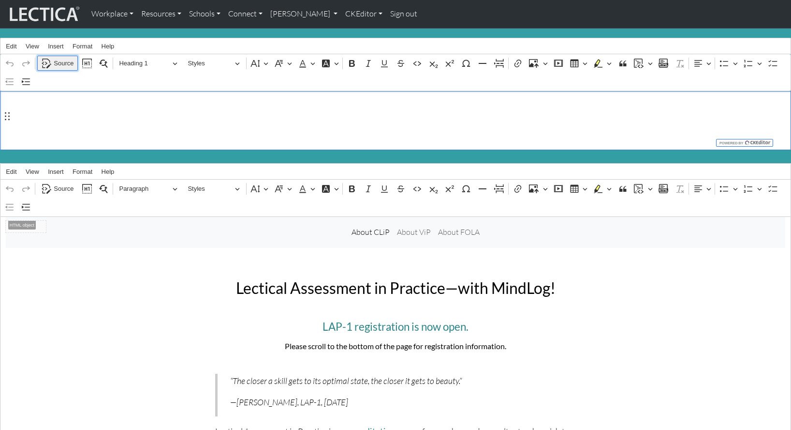
click at [64, 60] on span "Source" at bounding box center [64, 64] width 20 height 12
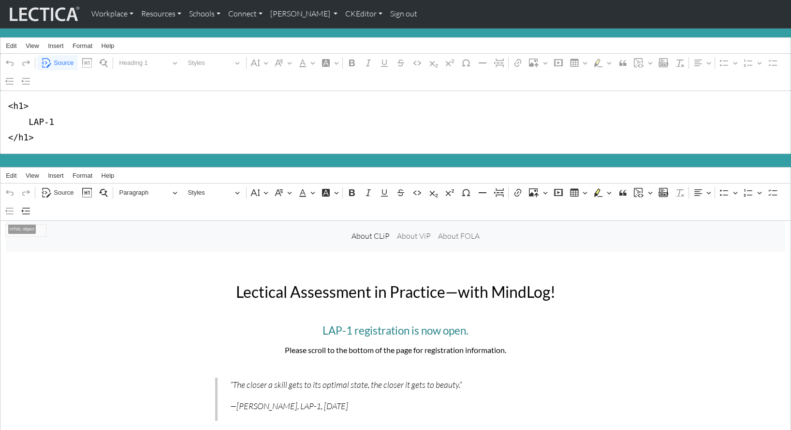
scroll to position [1, 0]
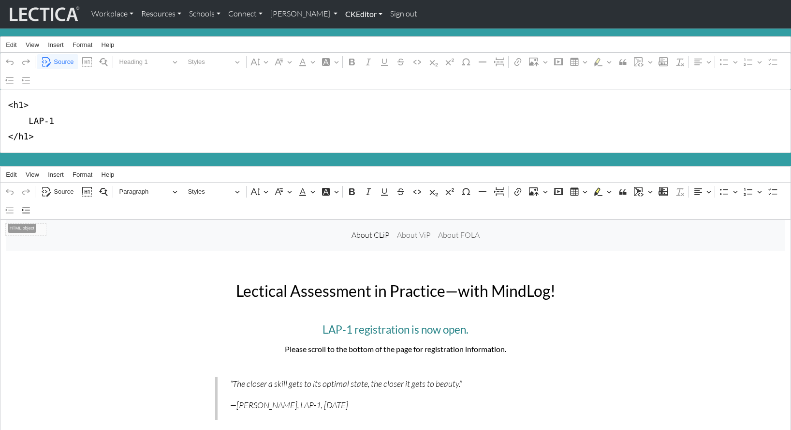
click at [341, 15] on link "CKEditor" at bounding box center [363, 14] width 45 height 20
click at [349, 33] on link "Edit" at bounding box center [358, 36] width 19 height 13
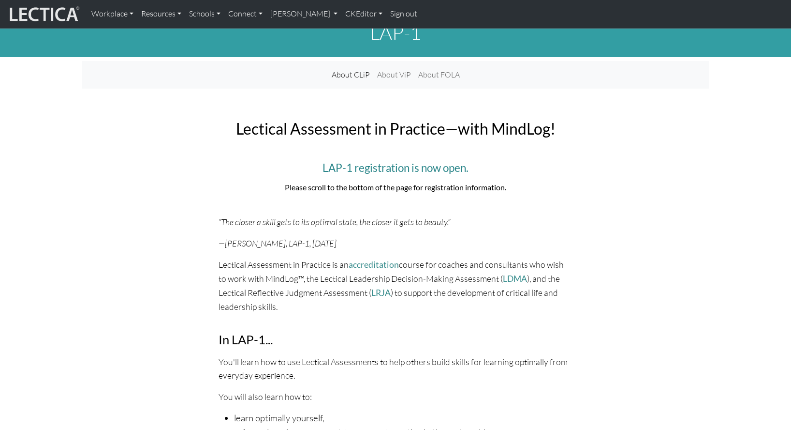
scroll to position [0, 0]
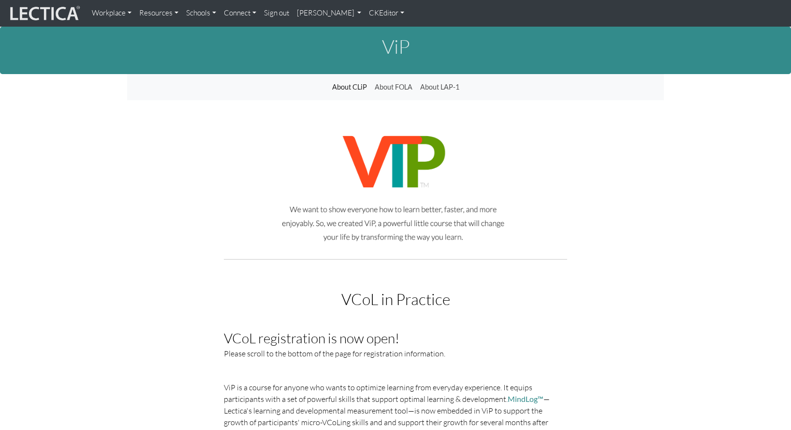
click at [260, 11] on link "Sign out" at bounding box center [276, 13] width 33 height 19
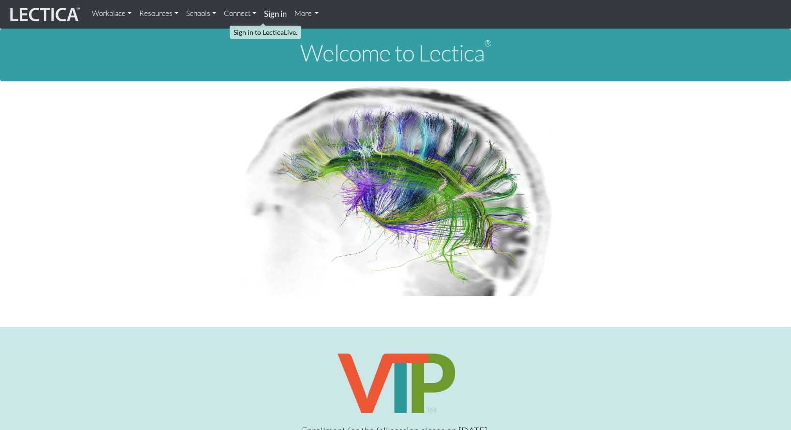
click at [264, 12] on strong "Sign in" at bounding box center [275, 14] width 23 height 10
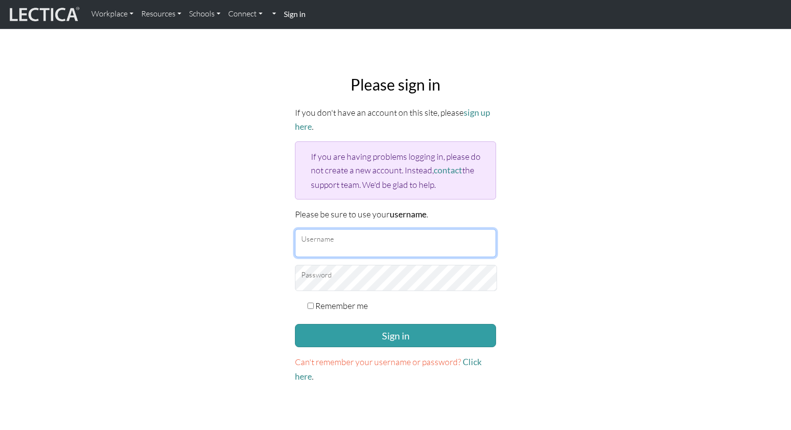
click at [347, 229] on input "Username" at bounding box center [395, 243] width 201 height 28
type input "theodawson"
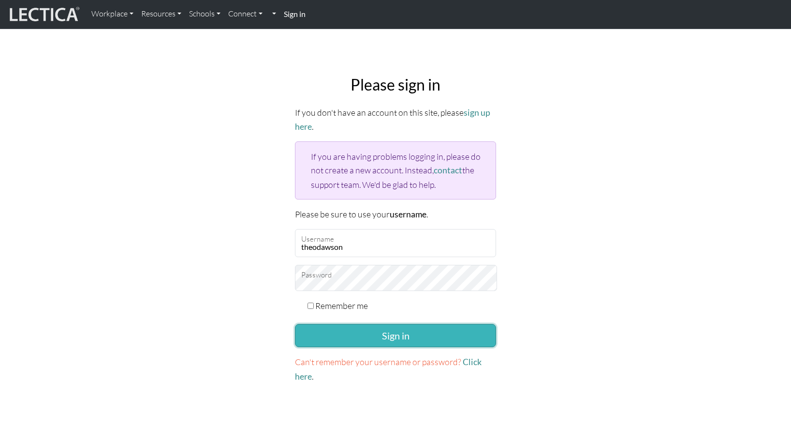
click at [369, 324] on button "Sign in" at bounding box center [395, 335] width 201 height 23
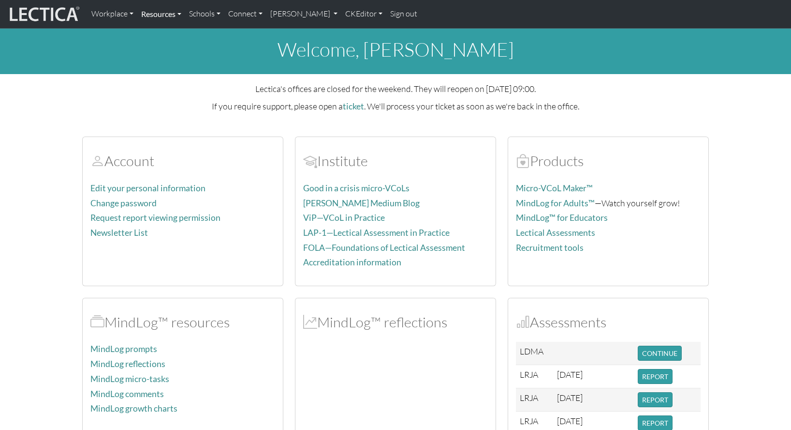
click at [156, 10] on link "Resources" at bounding box center [161, 14] width 48 height 20
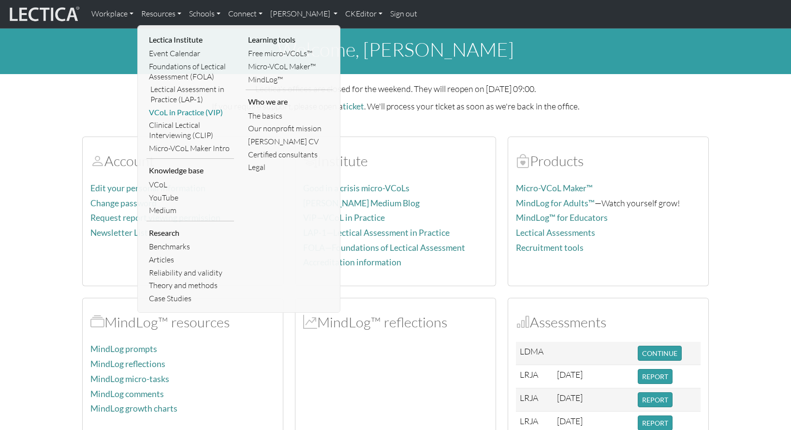
click at [173, 107] on link "VCoL in Practice (VIP)" at bounding box center [191, 112] width 88 height 13
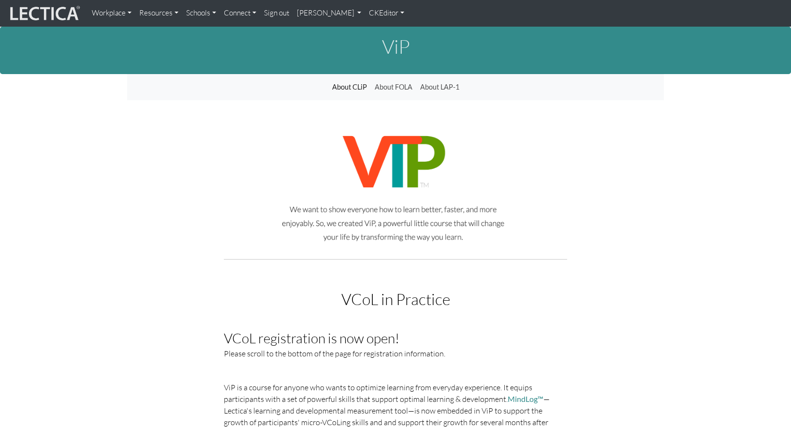
click at [365, 12] on link "CKEditor" at bounding box center [386, 13] width 43 height 19
click at [373, 30] on link "Edit" at bounding box center [382, 33] width 19 height 11
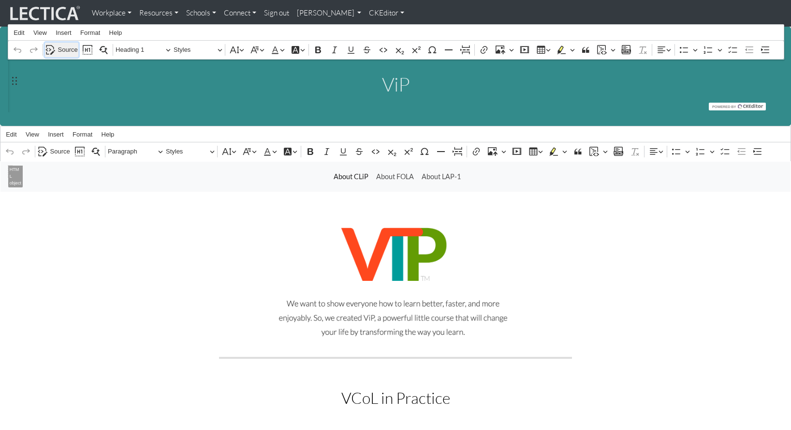
click at [63, 46] on span "Source" at bounding box center [68, 50] width 20 height 12
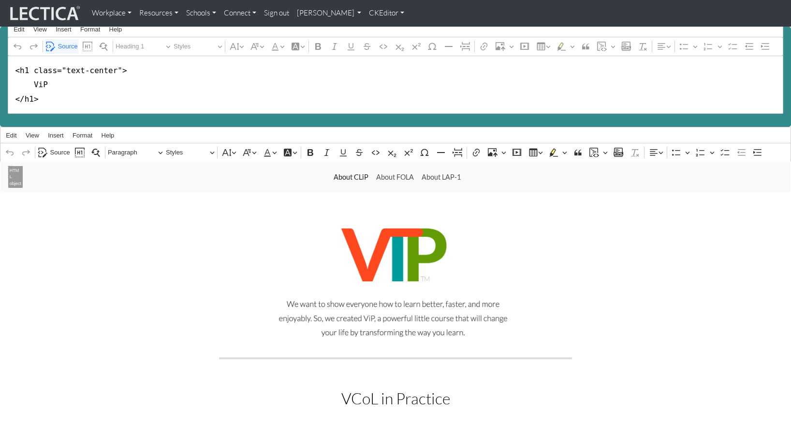
click at [365, 14] on link "CKEditor" at bounding box center [386, 13] width 43 height 19
click at [373, 31] on link "Stop editing" at bounding box center [393, 33] width 40 height 11
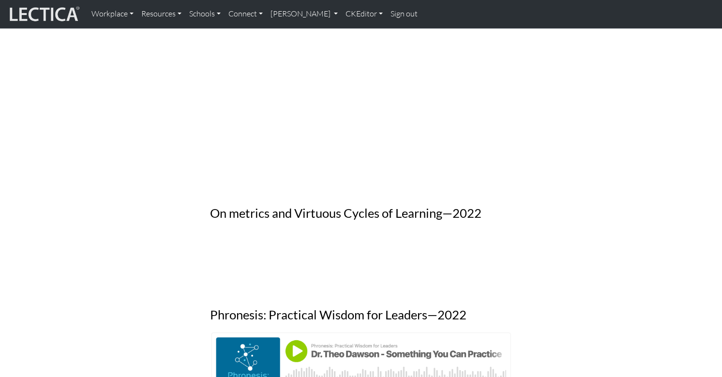
scroll to position [558, 0]
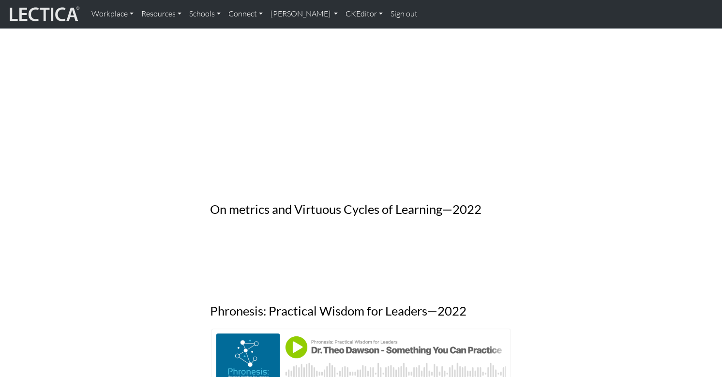
click at [260, 202] on h3 "On metrics and Virtuous Cycles of Learning—2022" at bounding box center [361, 209] width 302 height 15
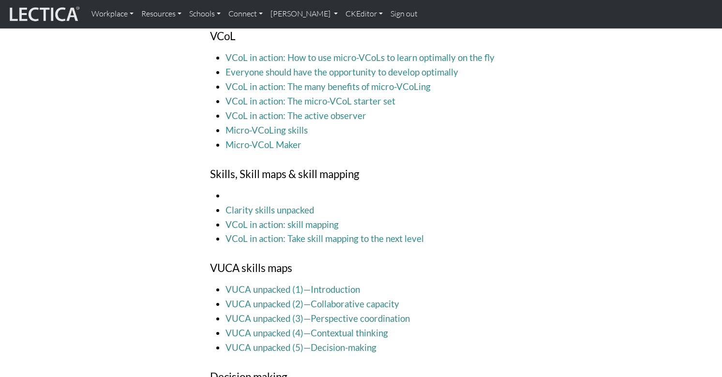
scroll to position [1439, 0]
